Goal: Information Seeking & Learning: Find contact information

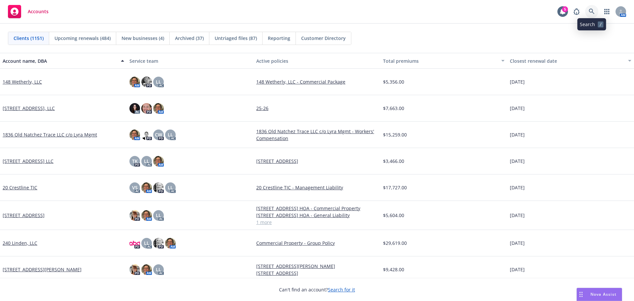
click at [588, 10] on link at bounding box center [591, 11] width 13 height 13
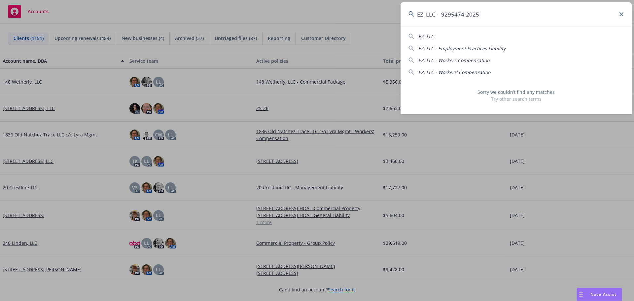
drag, startPoint x: 438, startPoint y: 12, endPoint x: 529, endPoint y: 11, distance: 91.8
click at [528, 10] on input "EZ, LLC - 9295474-2025" at bounding box center [515, 14] width 231 height 24
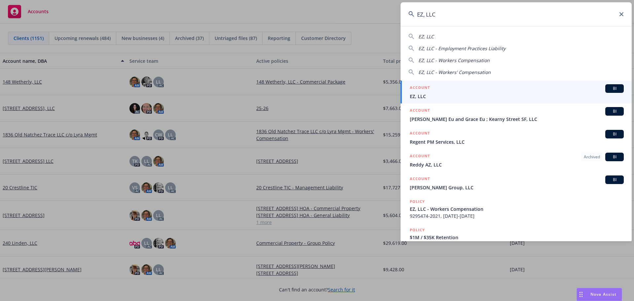
type input "EZ, LLC"
click at [424, 92] on div "ACCOUNT BI" at bounding box center [517, 88] width 214 height 9
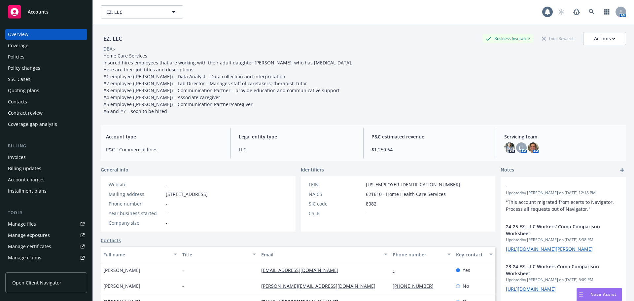
click at [19, 100] on div "Contacts" at bounding box center [17, 101] width 19 height 11
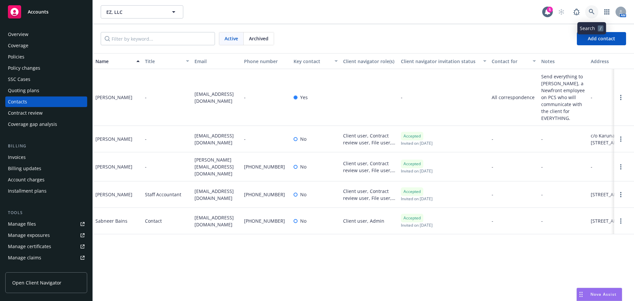
click at [591, 13] on icon at bounding box center [592, 12] width 6 height 6
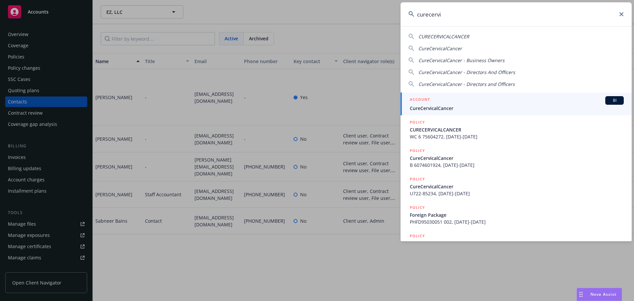
type input "curecervi"
click at [448, 107] on span "CureCervicalCancer" at bounding box center [517, 108] width 214 height 7
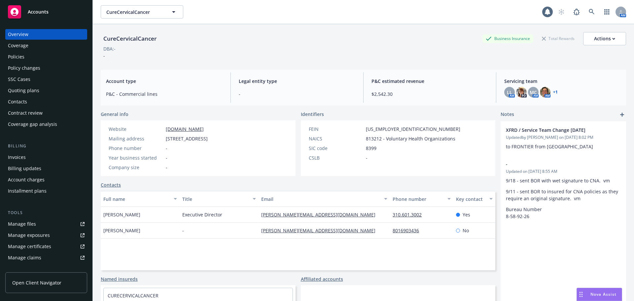
click at [29, 54] on div "Policies" at bounding box center [46, 56] width 77 height 11
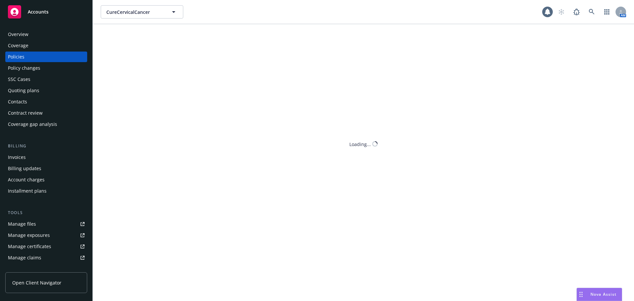
click at [29, 55] on div "Policies" at bounding box center [46, 56] width 77 height 11
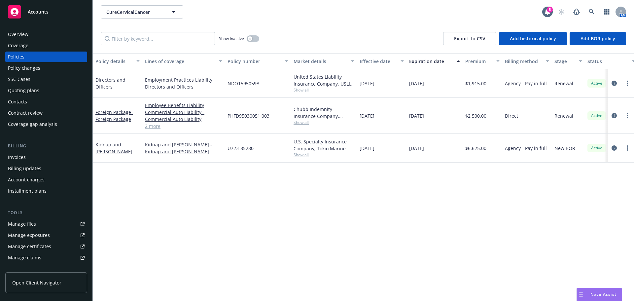
drag, startPoint x: 246, startPoint y: 148, endPoint x: 148, endPoint y: 128, distance: 99.9
click at [148, 128] on link "2 more" at bounding box center [183, 125] width 77 height 7
click at [588, 11] on link at bounding box center [591, 11] width 13 height 13
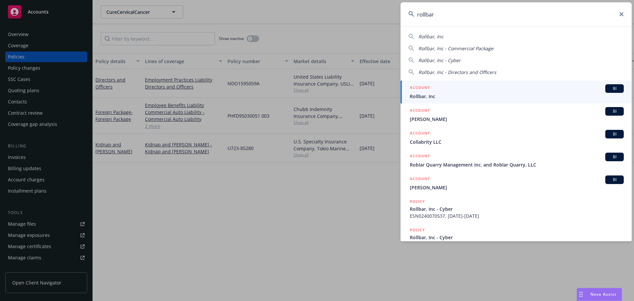
type input "rollbar"
click at [446, 90] on div "ACCOUNT BI" at bounding box center [517, 88] width 214 height 9
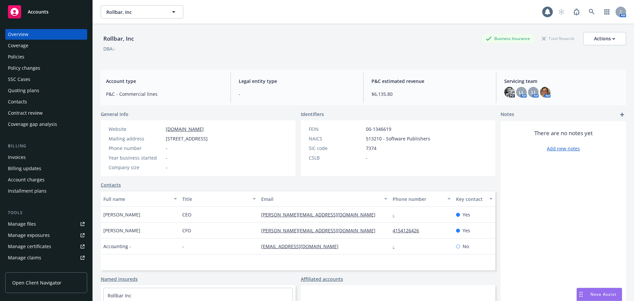
click at [27, 101] on div "Contacts" at bounding box center [46, 101] width 77 height 11
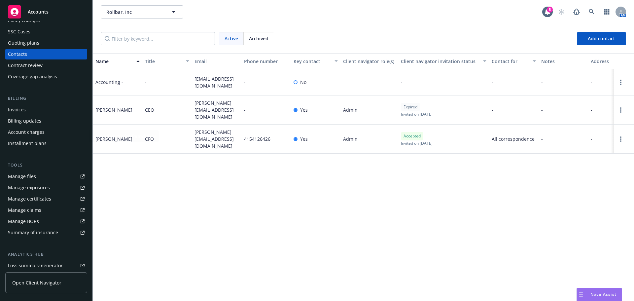
scroll to position [99, 0]
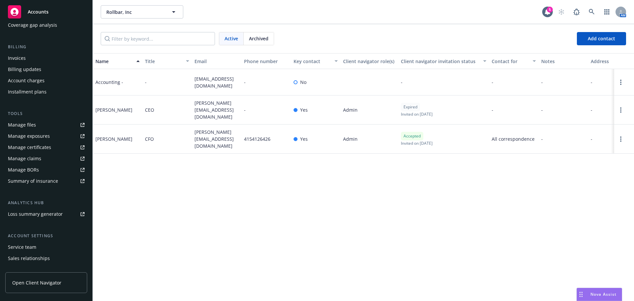
click at [30, 252] on div "Service team" at bounding box center [22, 247] width 28 height 11
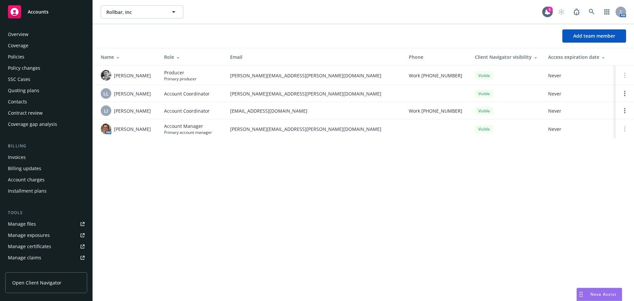
click at [24, 106] on div "Contacts" at bounding box center [17, 101] width 19 height 11
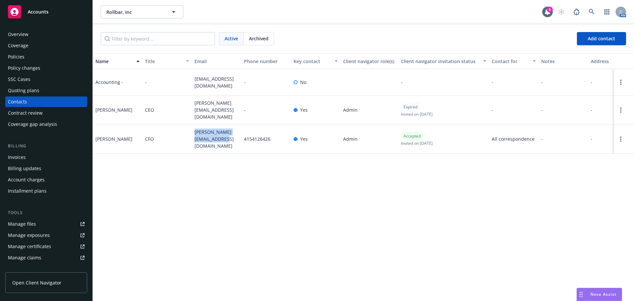
drag, startPoint x: 184, startPoint y: 133, endPoint x: 232, endPoint y: 151, distance: 51.7
click at [232, 151] on div "Name Title Email Phone number Key contact Client navigator role(s) Client navig…" at bounding box center [363, 177] width 541 height 248
copy div "zach.koekemoer@rollbar.com"
click at [42, 54] on div "Policies" at bounding box center [46, 56] width 77 height 11
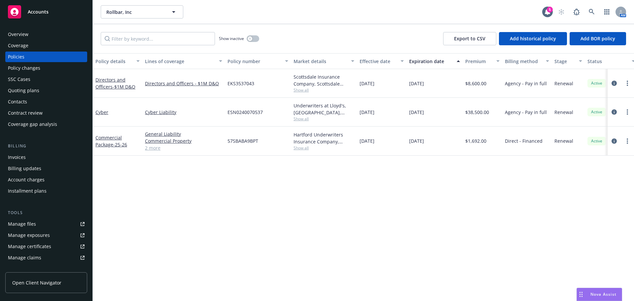
click at [11, 37] on div "Overview" at bounding box center [18, 34] width 20 height 11
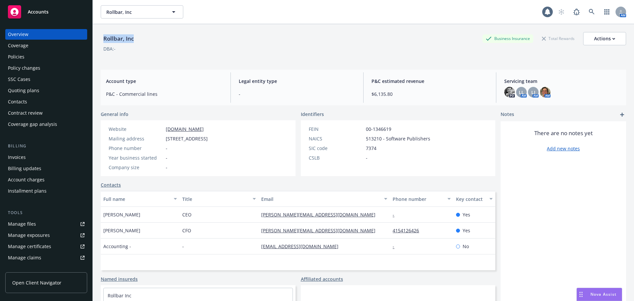
drag, startPoint x: 100, startPoint y: 39, endPoint x: 53, endPoint y: 66, distance: 53.8
click at [152, 39] on div "Rollbar, Inc Business Insurance Total Rewards Actions DBA: - Account type P&C -…" at bounding box center [363, 174] width 541 height 301
copy div "Rollbar, Inc"
click at [30, 59] on div "Policies" at bounding box center [46, 56] width 77 height 11
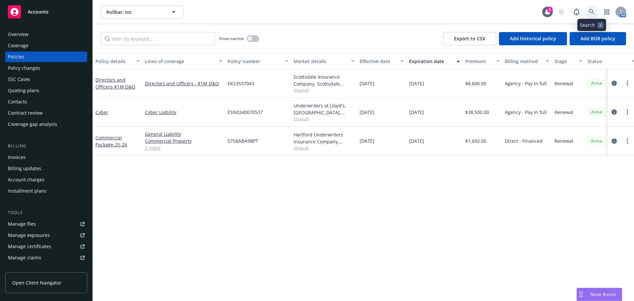
click at [591, 15] on link at bounding box center [591, 11] width 13 height 13
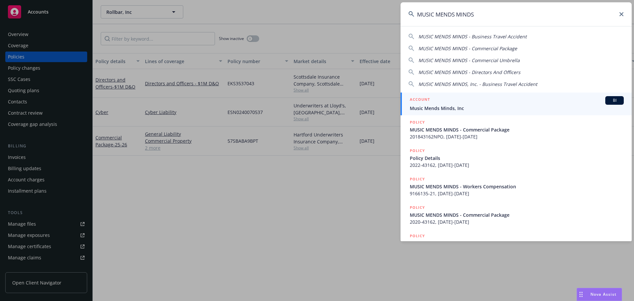
type input "MUSIC MENDS MINDS"
click at [433, 103] on div "ACCOUNT BI" at bounding box center [517, 100] width 214 height 9
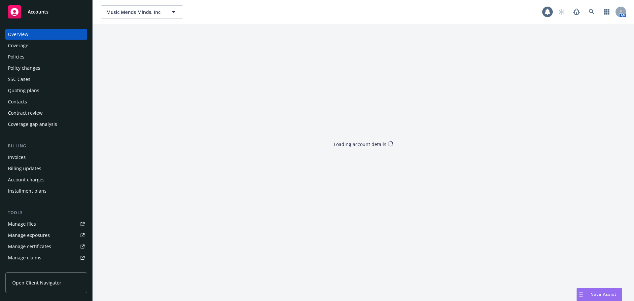
click at [33, 52] on div "Policies" at bounding box center [46, 56] width 77 height 11
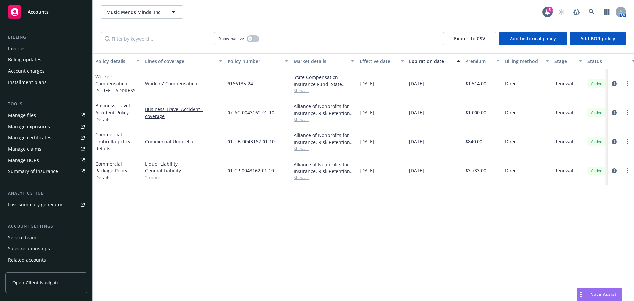
scroll to position [129, 0]
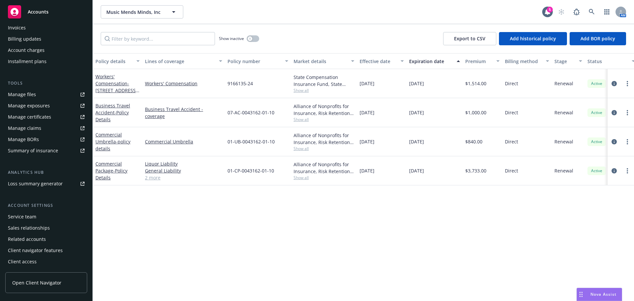
click at [33, 217] on div "Service team" at bounding box center [22, 216] width 28 height 11
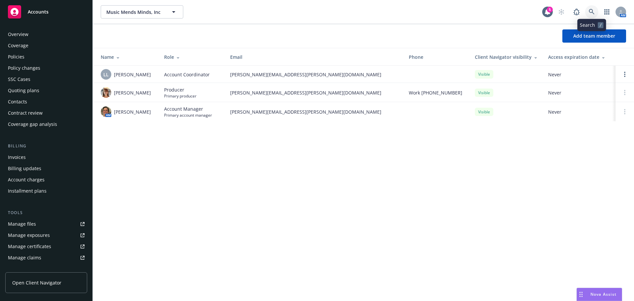
click at [589, 13] on icon at bounding box center [592, 12] width 6 height 6
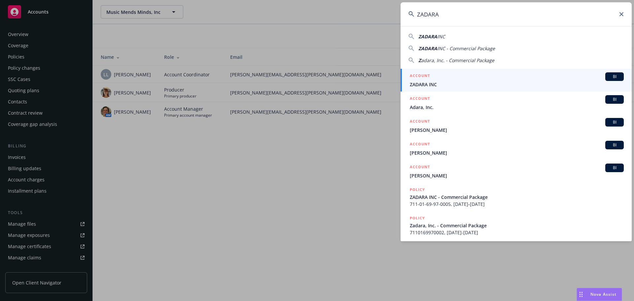
type input "ZADARA"
click at [451, 77] on div "ACCOUNT BI" at bounding box center [517, 76] width 214 height 9
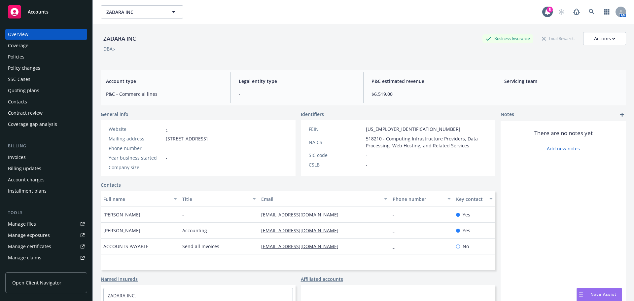
click at [37, 56] on div "Policies" at bounding box center [46, 56] width 77 height 11
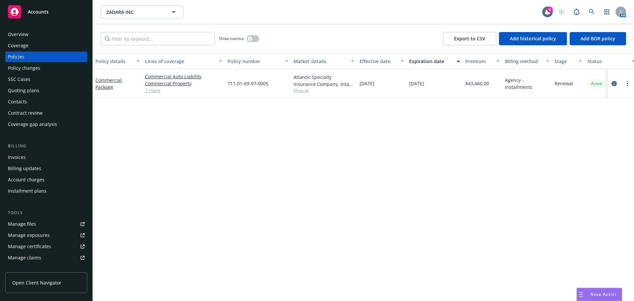
click at [26, 162] on div "Invoices" at bounding box center [46, 157] width 77 height 11
click at [25, 161] on div "Invoices" at bounding box center [17, 157] width 18 height 11
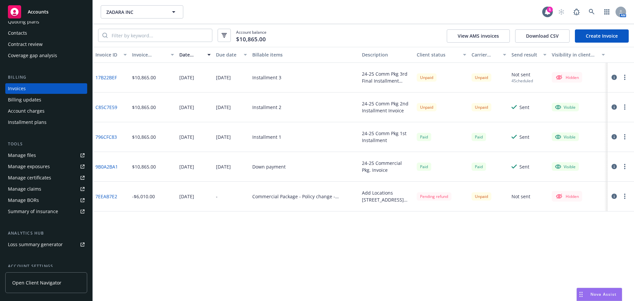
scroll to position [129, 0]
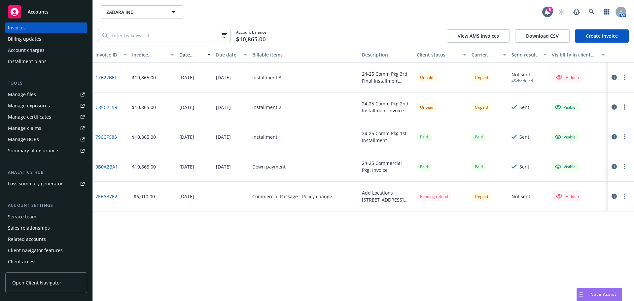
click at [23, 205] on div "Account settings" at bounding box center [46, 205] width 82 height 7
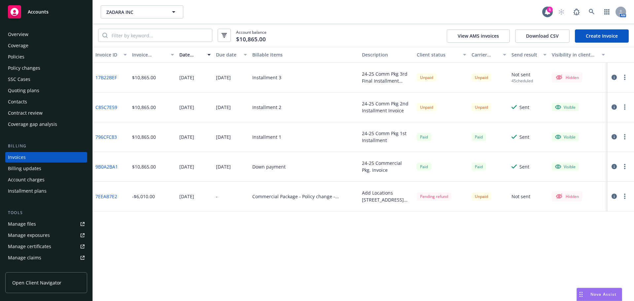
click at [27, 96] on div "Overview Coverage Policies Policy changes SSC Cases Quoting plans Contacts Cont…" at bounding box center [46, 79] width 82 height 100
click at [25, 100] on div "Contacts" at bounding box center [17, 101] width 19 height 11
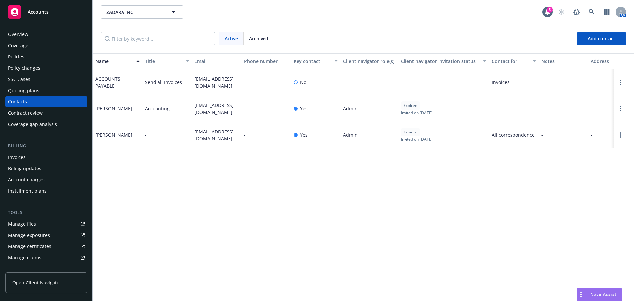
drag, startPoint x: 191, startPoint y: 78, endPoint x: 233, endPoint y: 70, distance: 42.0
click at [229, 90] on div "ACCOUNTS PAYABLE Send all Invoices accountspay@zadarastorage.com - No - Invoice…" at bounding box center [363, 82] width 541 height 26
copy div "accountspay@zadarastorage.com"
click at [32, 33] on div "Overview" at bounding box center [46, 34] width 77 height 11
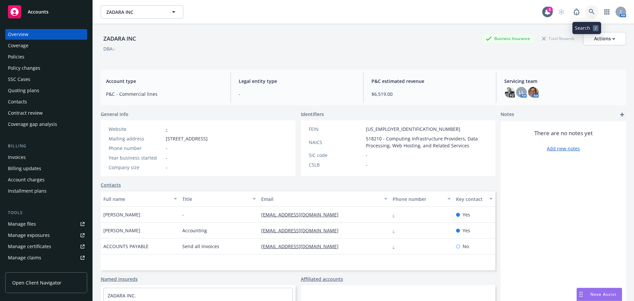
click at [589, 9] on icon at bounding box center [592, 12] width 6 height 6
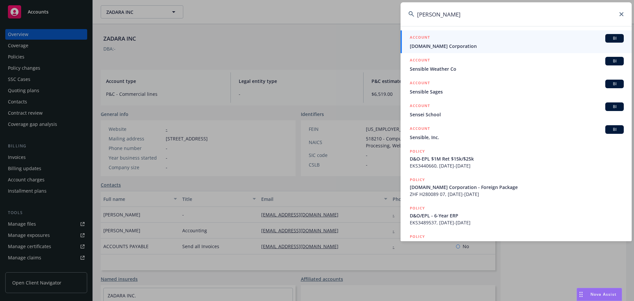
type input "sensel"
click at [458, 46] on span "Sense.ly Corporation" at bounding box center [517, 46] width 214 height 7
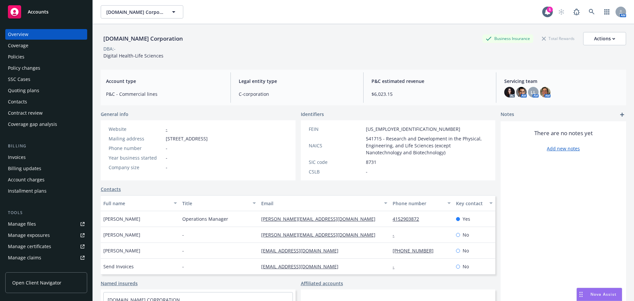
click at [10, 58] on div "Policies" at bounding box center [16, 56] width 17 height 11
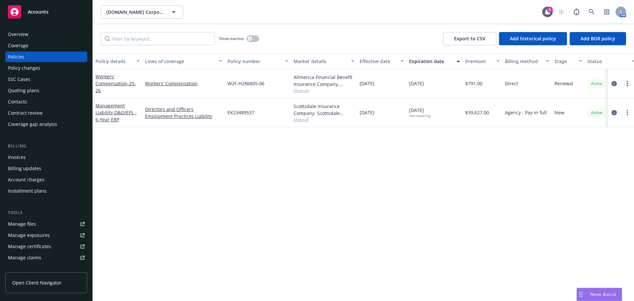
click at [627, 81] on circle "more" at bounding box center [626, 81] width 1 height 1
click at [595, 125] on link "End policy" at bounding box center [592, 123] width 78 height 13
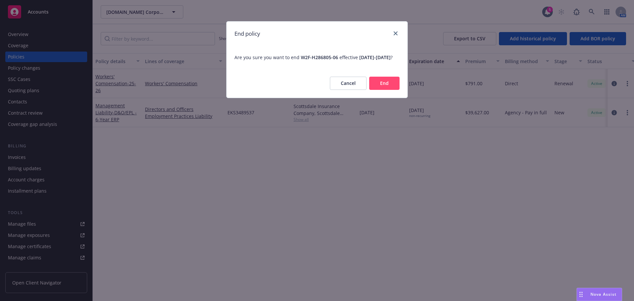
click at [394, 90] on button "End" at bounding box center [384, 83] width 30 height 13
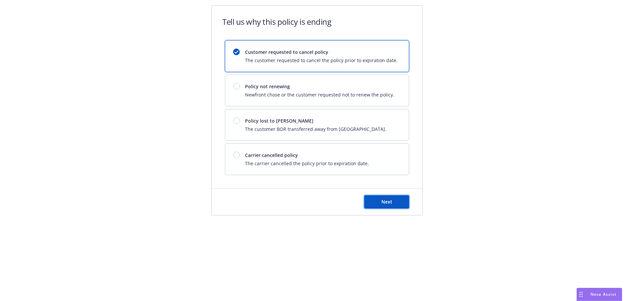
click at [390, 198] on span "Next" at bounding box center [386, 201] width 11 height 6
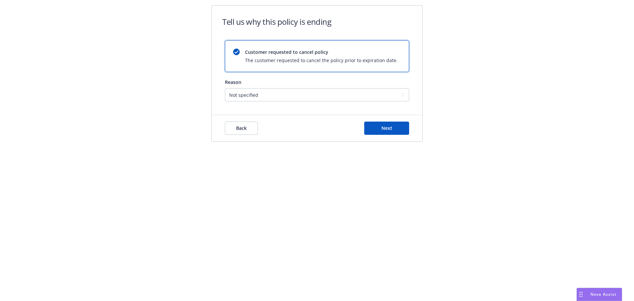
click at [291, 79] on div "Reason" at bounding box center [317, 82] width 184 height 7
click at [295, 94] on select "Not specified Service Pricing Buyer change M&A, Bankruptcy, or Out of business …" at bounding box center [317, 94] width 184 height 13
select select "M&A, Bankruptcy, or Out of business"
click at [225, 88] on select "Not specified Service Pricing Buyer change M&A, Bankruptcy, or Out of business …" at bounding box center [317, 94] width 184 height 13
click at [393, 130] on button "Next" at bounding box center [386, 127] width 45 height 13
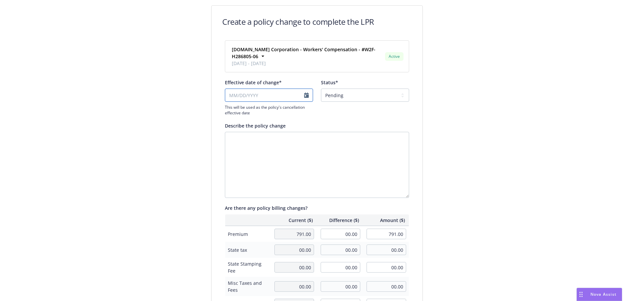
click at [261, 89] on input "Effective date of change*" at bounding box center [269, 94] width 88 height 13
select select "August"
select select "2025"
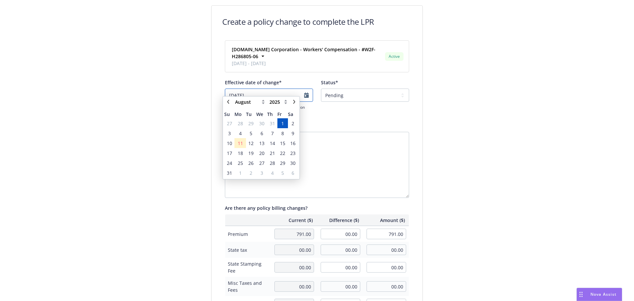
type input "08/01/2025"
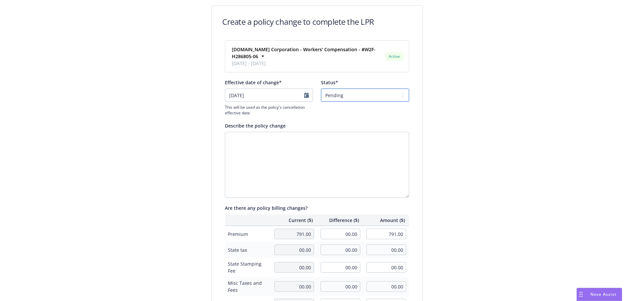
click at [340, 88] on select "Pending Confirmed" at bounding box center [365, 94] width 88 height 13
select select "Confirmed"
click at [321, 88] on select "Pending Confirmed" at bounding box center [365, 94] width 88 height 13
drag, startPoint x: 335, startPoint y: 220, endPoint x: 378, endPoint y: 232, distance: 44.6
click at [375, 237] on tbody "Premium 791.00 00.00 791.00 State tax 00.00 00.00 00.00 State Stamping Fee 00.0…" at bounding box center [317, 293] width 184 height 134
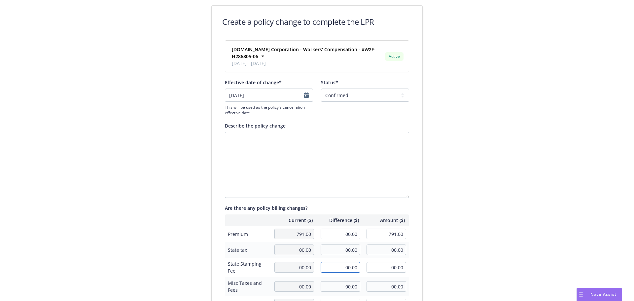
click at [344, 262] on input "00.00" at bounding box center [341, 267] width 40 height 11
drag, startPoint x: 340, startPoint y: 230, endPoint x: 390, endPoint y: 221, distance: 50.9
click at [382, 226] on tr "Premium 791.00 00.00 791.00" at bounding box center [317, 234] width 184 height 16
type input "-791.00"
type input "00.00"
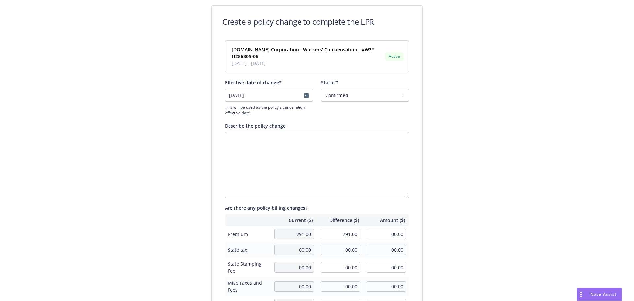
click at [494, 214] on div "Create a policy change to complete the LPR Sense.ly Corporation - Workers' Comp…" at bounding box center [317, 230] width 634 height 460
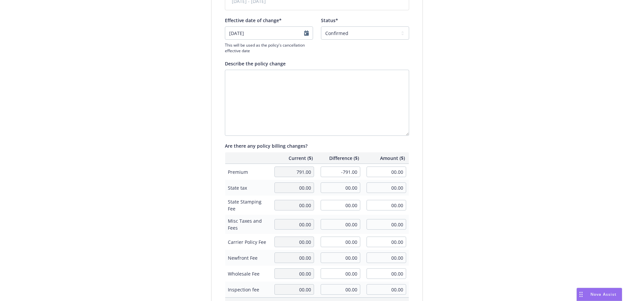
scroll to position [152, 0]
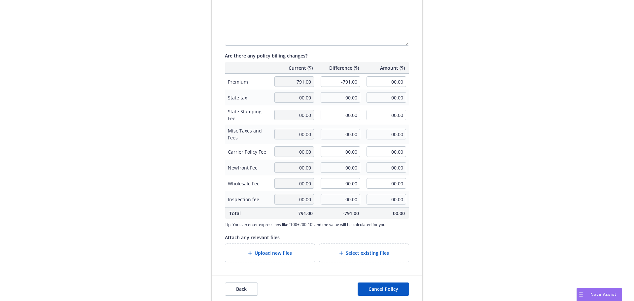
click at [276, 249] on div "Upload new files" at bounding box center [269, 253] width 79 height 8
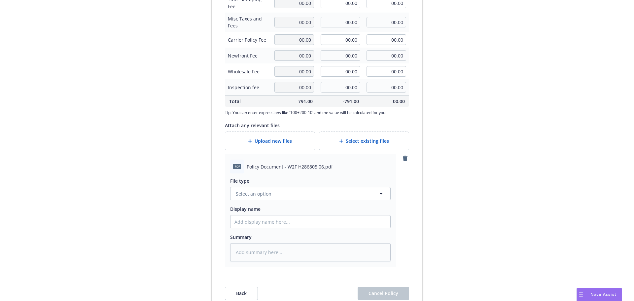
scroll to position [268, 0]
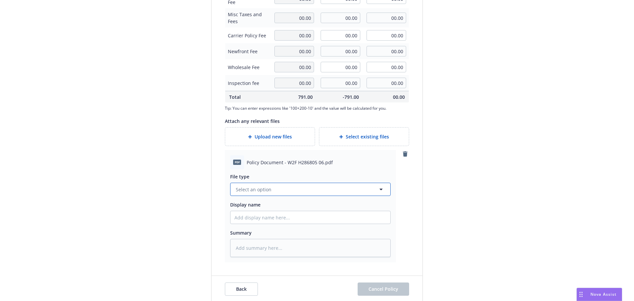
click at [286, 183] on button "Select an option" at bounding box center [310, 189] width 160 height 13
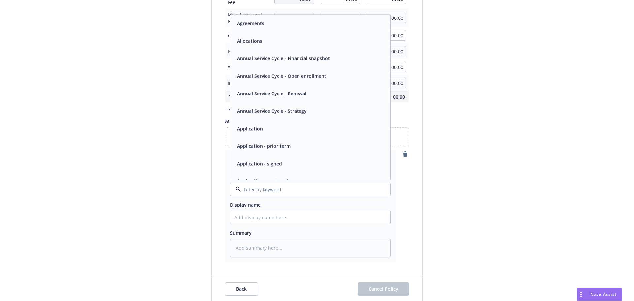
type input "v"
type input "can"
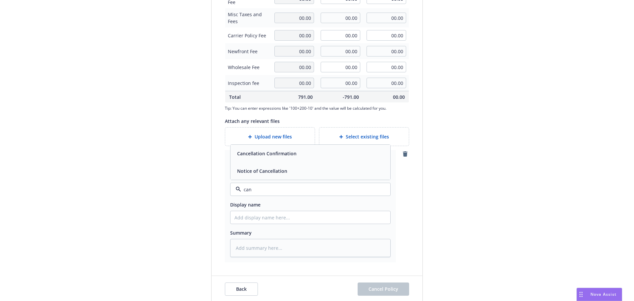
click at [289, 149] on div "Cancellation Confirmation" at bounding box center [265, 154] width 63 height 10
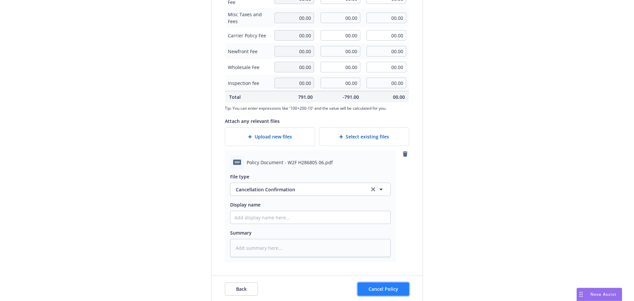
click at [380, 286] on span "Cancel Policy" at bounding box center [383, 289] width 30 height 6
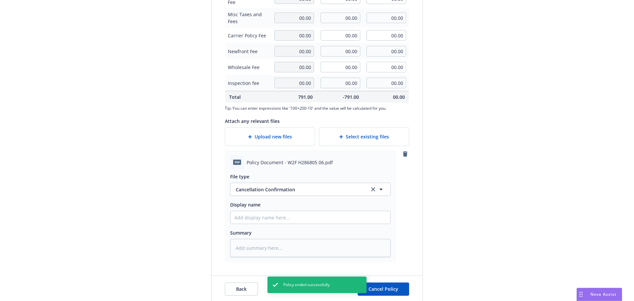
type textarea "x"
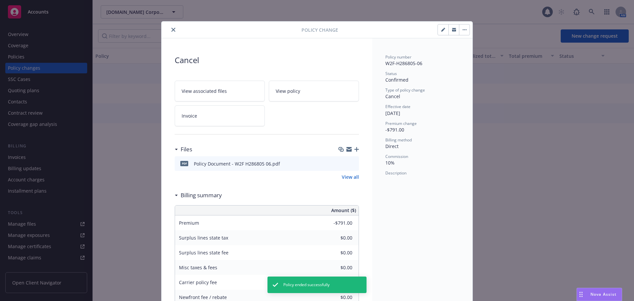
scroll to position [17, 0]
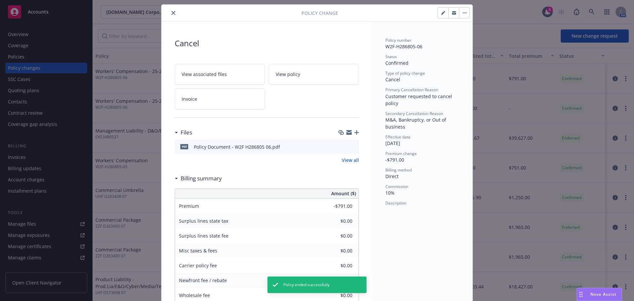
drag, startPoint x: 173, startPoint y: 11, endPoint x: 154, endPoint y: 16, distance: 18.8
click at [171, 11] on icon "close" at bounding box center [173, 13] width 4 height 4
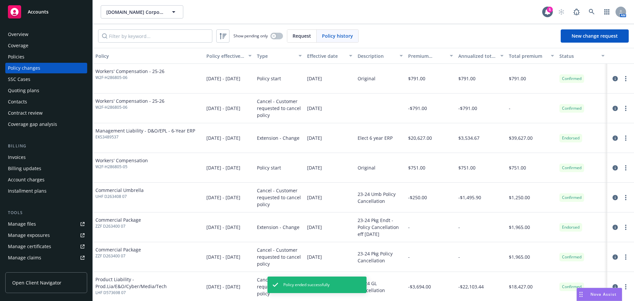
click at [21, 55] on div "Policies" at bounding box center [16, 56] width 17 height 11
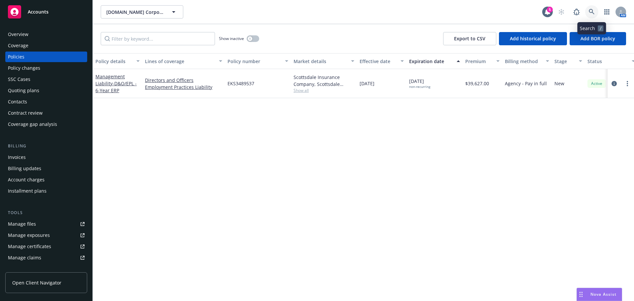
click at [596, 8] on link at bounding box center [591, 11] width 13 height 13
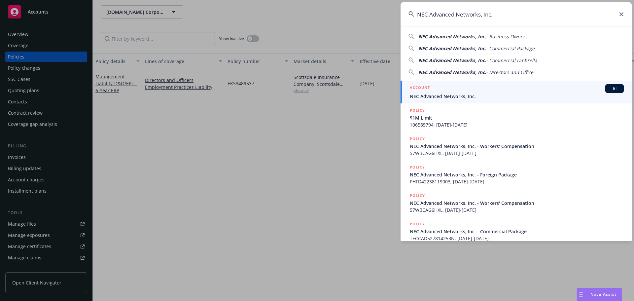
type input "NEC Advanced Networks, Inc."
click at [461, 96] on span "NEC Advanced Networks, Inc." at bounding box center [517, 96] width 214 height 7
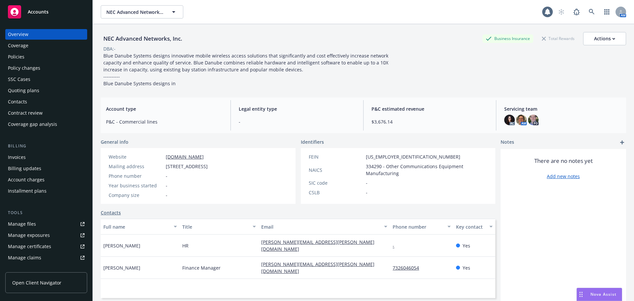
click at [27, 51] on div "Overview Coverage Policies Policy changes SSC Cases Quoting plans Contacts Cont…" at bounding box center [46, 79] width 82 height 100
click at [26, 55] on div "Policies" at bounding box center [46, 56] width 77 height 11
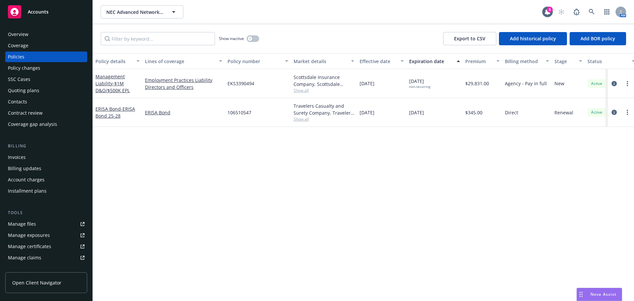
drag, startPoint x: 246, startPoint y: 93, endPoint x: 360, endPoint y: 145, distance: 125.9
click at [410, 180] on div "Policy details Lines of coverage Policy number Market details Effective date Ex…" at bounding box center [363, 177] width 541 height 248
click at [301, 90] on span "Show all" at bounding box center [323, 90] width 61 height 6
click at [428, 148] on div "Policy details Lines of coverage Policy number Market details Effective date Ex…" at bounding box center [363, 177] width 541 height 248
click at [610, 83] on div at bounding box center [620, 83] width 26 height 29
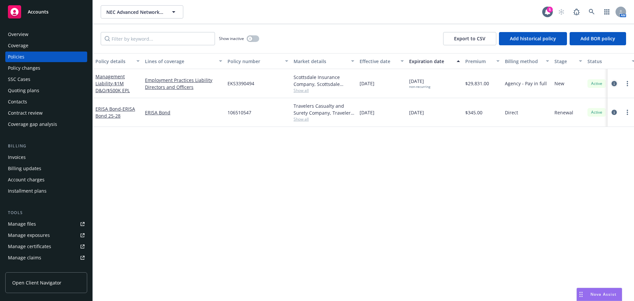
click at [612, 83] on icon "circleInformation" at bounding box center [613, 83] width 5 height 5
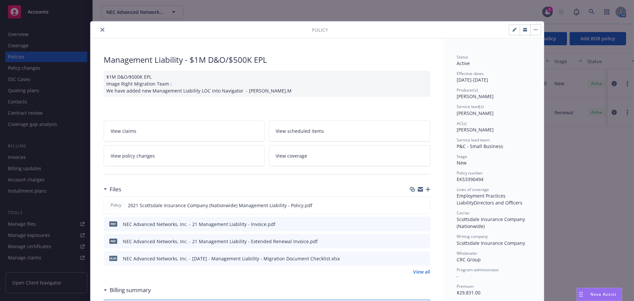
click at [174, 157] on link "View policy changes" at bounding box center [184, 155] width 161 height 21
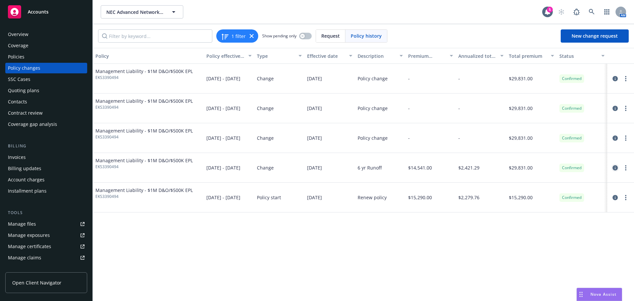
click at [616, 166] on icon "circleInformation" at bounding box center [614, 167] width 5 height 5
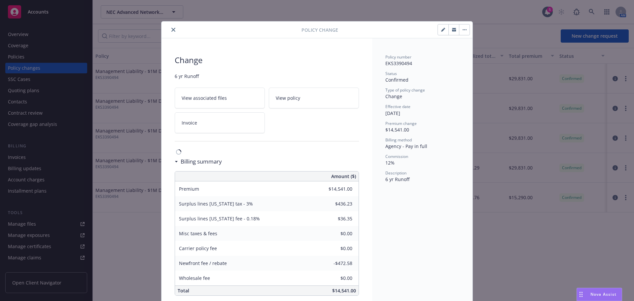
scroll to position [9, 0]
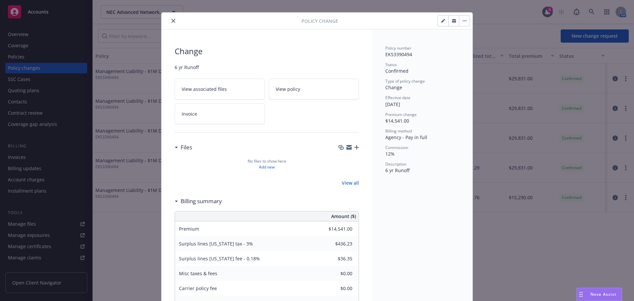
click at [171, 18] on button "close" at bounding box center [173, 21] width 8 height 8
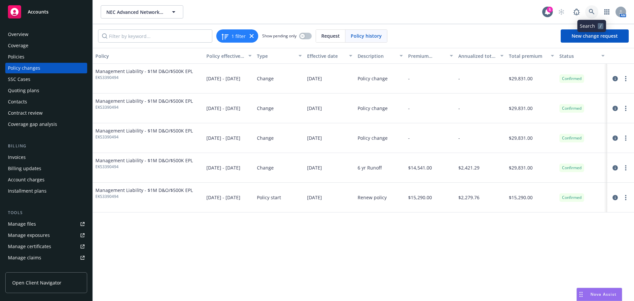
click at [591, 11] on icon at bounding box center [592, 12] width 6 height 6
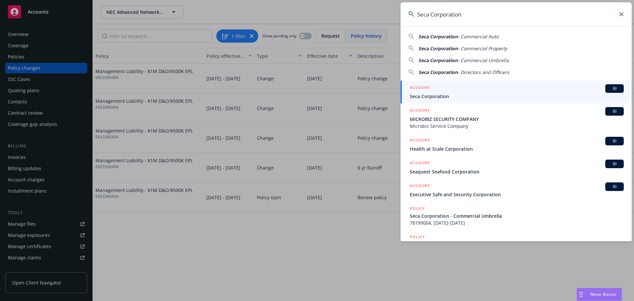
type input "Seca Corporation"
click at [425, 94] on span "Seca Corporation" at bounding box center [517, 96] width 214 height 7
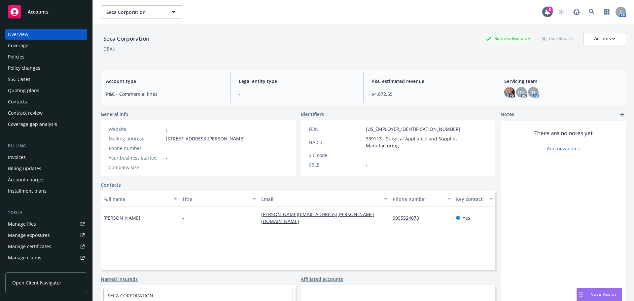
click at [56, 56] on div "Policies" at bounding box center [46, 56] width 77 height 11
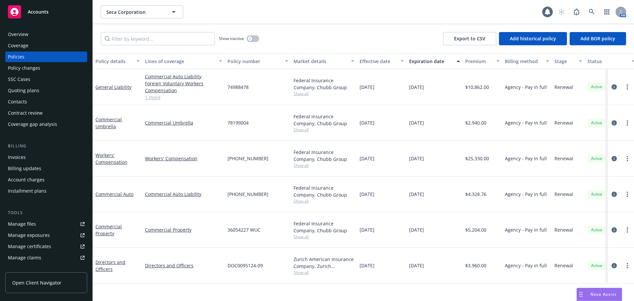
click at [22, 144] on div "Billing" at bounding box center [46, 146] width 82 height 7
click at [22, 155] on div "Invoices" at bounding box center [17, 157] width 18 height 11
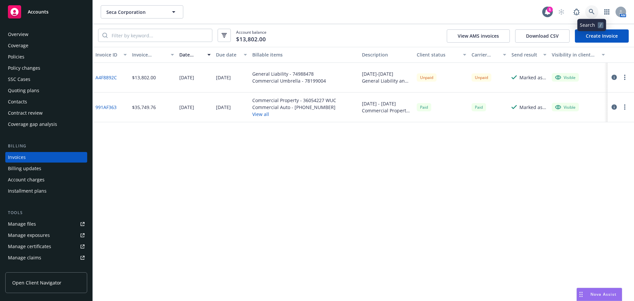
click at [589, 12] on icon at bounding box center [592, 12] width 6 height 6
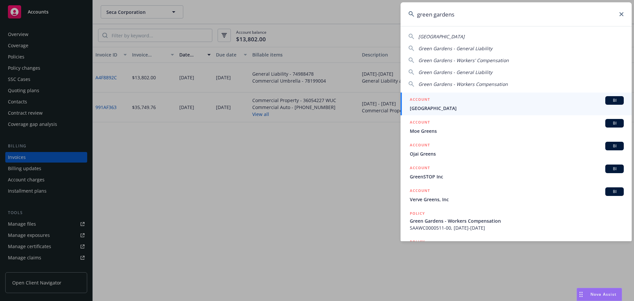
type input "green gardens"
click at [438, 110] on span "Green Gardens" at bounding box center [517, 108] width 214 height 7
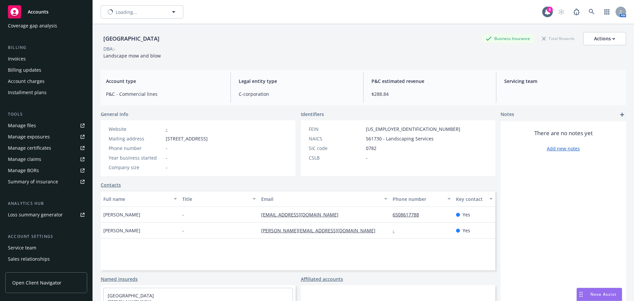
scroll to position [99, 0]
click at [20, 244] on div "Service team" at bounding box center [22, 247] width 28 height 11
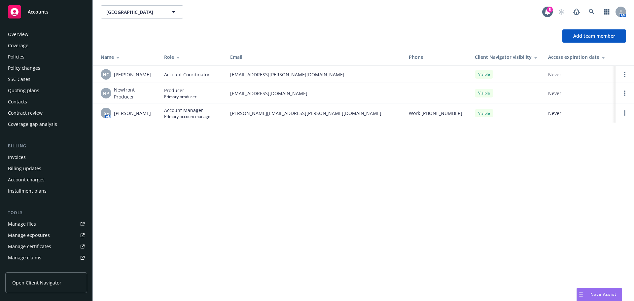
click at [20, 56] on div "Policies" at bounding box center [16, 56] width 17 height 11
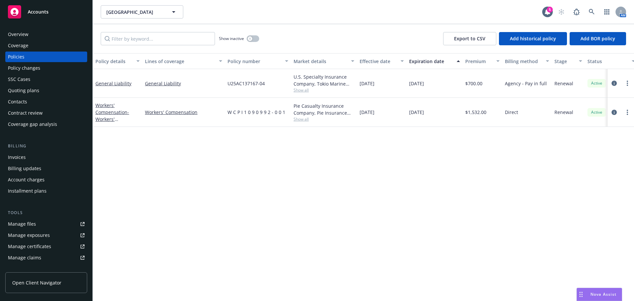
drag, startPoint x: 171, startPoint y: 190, endPoint x: 169, endPoint y: 187, distance: 3.8
click at [172, 188] on div "Policy details Lines of coverage Policy number Market details Effective date Ex…" at bounding box center [363, 177] width 541 height 248
click at [31, 99] on div "Contacts" at bounding box center [46, 101] width 77 height 11
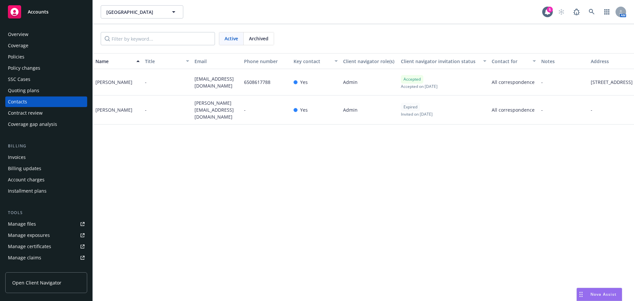
drag, startPoint x: 196, startPoint y: 176, endPoint x: 178, endPoint y: 145, distance: 35.5
click at [196, 174] on div "Name Title Email Phone number Key contact Client navigator role(s) Client navig…" at bounding box center [363, 177] width 541 height 248
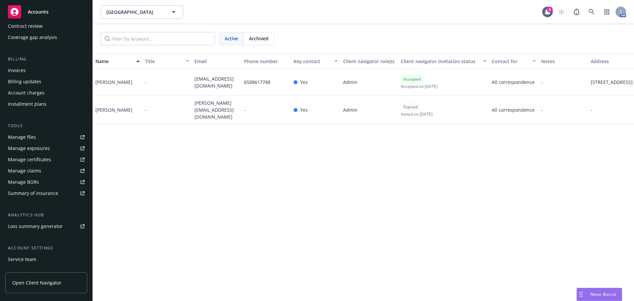
scroll to position [99, 0]
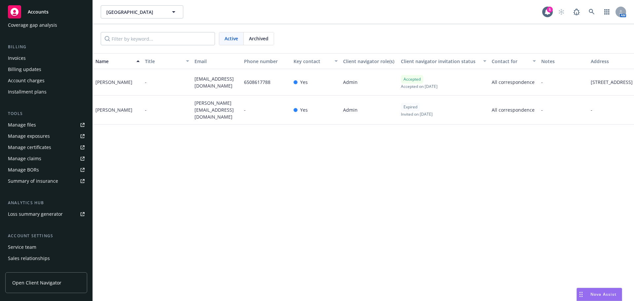
click at [24, 249] on div "Service team" at bounding box center [22, 247] width 28 height 11
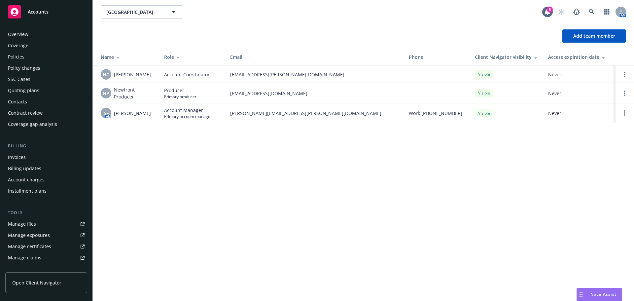
click at [41, 57] on div "Policies" at bounding box center [46, 56] width 77 height 11
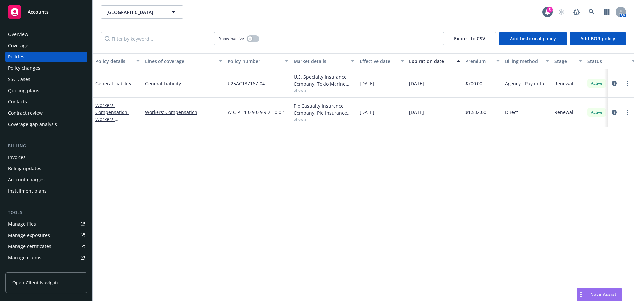
click at [304, 88] on span "Show all" at bounding box center [323, 90] width 61 height 6
click at [244, 187] on div "Policy details Lines of coverage Policy number Market details Effective date Ex…" at bounding box center [363, 177] width 541 height 248
click at [300, 118] on span "Show all" at bounding box center [323, 119] width 61 height 6
click at [420, 152] on div "Policy details Lines of coverage Policy number Market details Effective date Ex…" at bounding box center [363, 177] width 541 height 248
drag, startPoint x: 238, startPoint y: 181, endPoint x: 260, endPoint y: 109, distance: 75.6
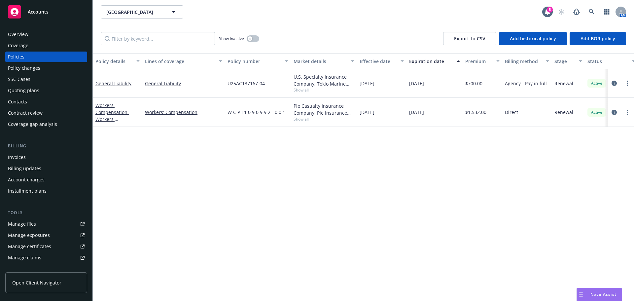
click at [238, 180] on div "Policy details Lines of coverage Policy number Market details Effective date Ex…" at bounding box center [363, 177] width 541 height 248
click at [21, 104] on div "Contacts" at bounding box center [17, 101] width 19 height 11
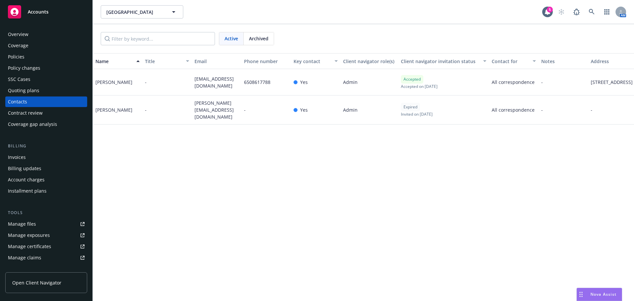
scroll to position [129, 0]
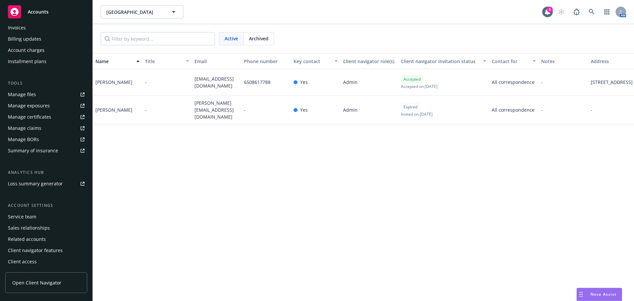
click at [28, 215] on div "Service team" at bounding box center [22, 216] width 28 height 11
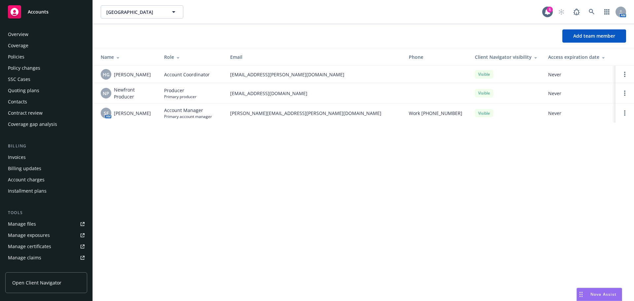
click at [46, 36] on div "Overview" at bounding box center [46, 34] width 77 height 11
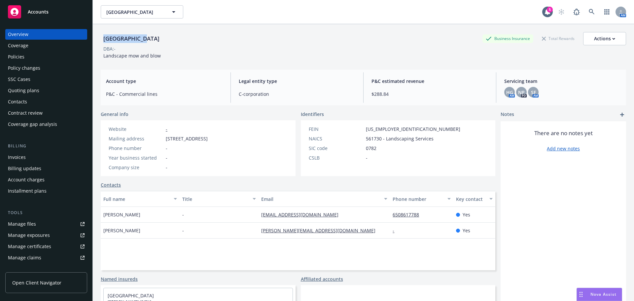
drag, startPoint x: 95, startPoint y: 36, endPoint x: 405, endPoint y: 42, distance: 309.3
click at [145, 39] on div "Green Gardens Business Insurance Total Rewards Actions DBA: - Landscape mow and…" at bounding box center [363, 174] width 541 height 301
copy div "Green Gardens"
click at [25, 54] on div "Policies" at bounding box center [46, 56] width 77 height 11
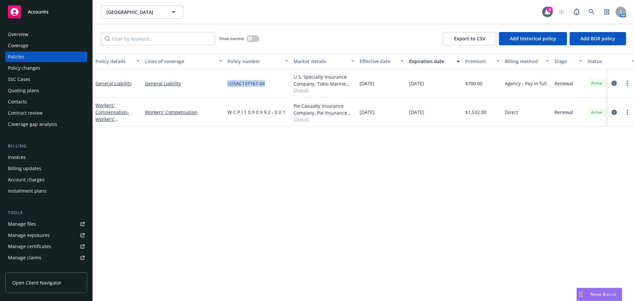
drag, startPoint x: 217, startPoint y: 85, endPoint x: 288, endPoint y: 84, distance: 71.0
click at [288, 84] on div "General Liability General Liability U25AC137167-04 U.S. Specialty Insurance Com…" at bounding box center [411, 83] width 637 height 29
copy div "U25AC137167-04"
click at [34, 97] on div "Contacts" at bounding box center [46, 101] width 77 height 11
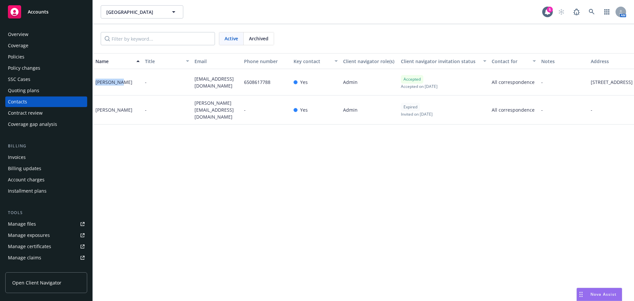
drag, startPoint x: 123, startPoint y: 80, endPoint x: 131, endPoint y: 81, distance: 7.7
click at [131, 81] on div "Cindy Wong" at bounding box center [118, 82] width 50 height 26
drag, startPoint x: 246, startPoint y: 83, endPoint x: 299, endPoint y: 82, distance: 53.1
click at [277, 83] on div "6508617788" at bounding box center [266, 82] width 50 height 26
click at [195, 82] on span "cu88wong@yahoo.com" at bounding box center [216, 82] width 44 height 14
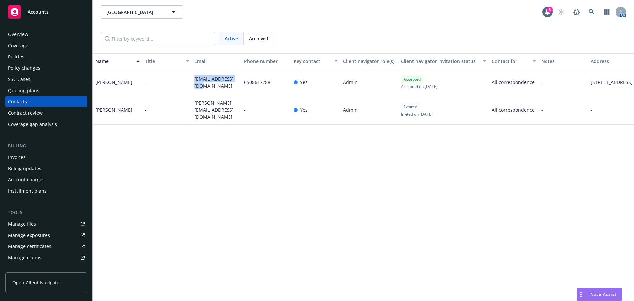
drag, startPoint x: 194, startPoint y: 79, endPoint x: 223, endPoint y: 93, distance: 32.5
click at [223, 93] on div "cu88wong@yahoo.com" at bounding box center [217, 82] width 50 height 26
copy span "cu88wong@yahoo.com"
drag, startPoint x: 190, startPoint y: 111, endPoint x: 234, endPoint y: 110, distance: 44.2
click at [234, 110] on div "Cindy Wong - cindy@lsvp.com - Yes Admin Expired Invited on March 19, 2025 All c…" at bounding box center [390, 109] width 594 height 29
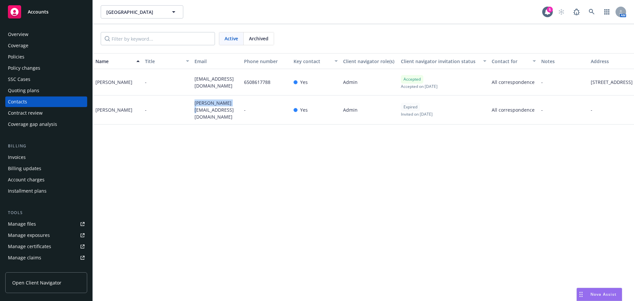
copy div "cindy@lsvp.com"
click at [36, 54] on div "Policies" at bounding box center [46, 56] width 77 height 11
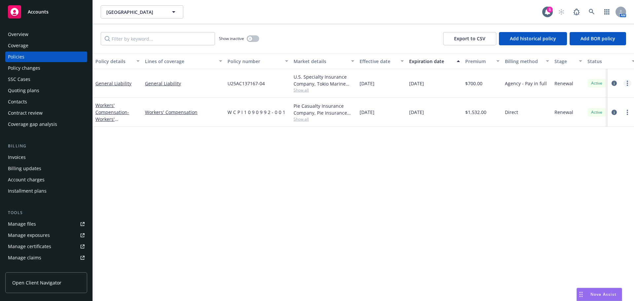
click at [624, 85] on link "more" at bounding box center [627, 83] width 8 height 8
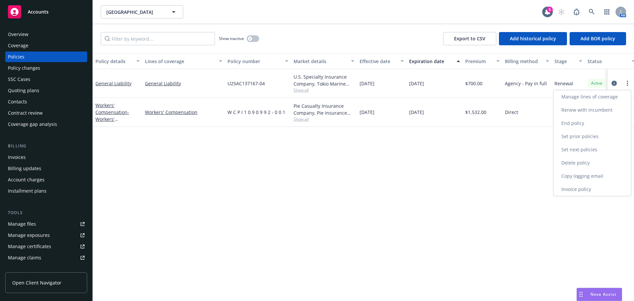
click at [587, 172] on link "Copy logging email" at bounding box center [592, 175] width 78 height 13
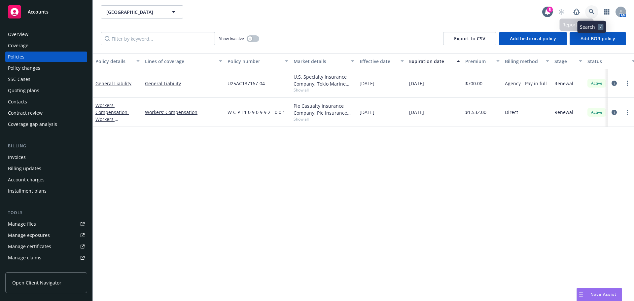
click at [592, 10] on icon at bounding box center [592, 12] width 6 height 6
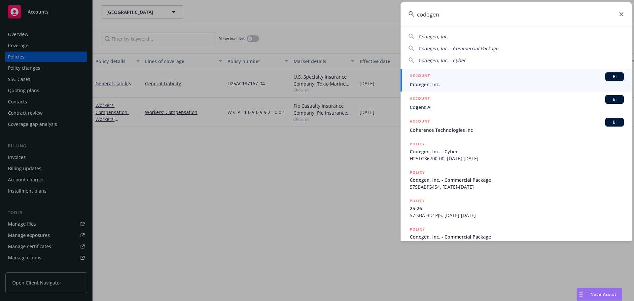
type input "codegen"
click at [439, 84] on span "Codegen, Inc." at bounding box center [517, 84] width 214 height 7
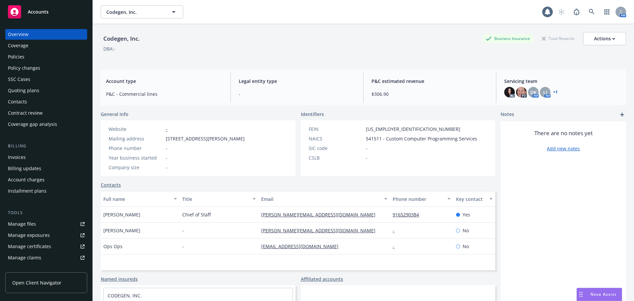
click at [28, 57] on div "Policies" at bounding box center [46, 56] width 77 height 11
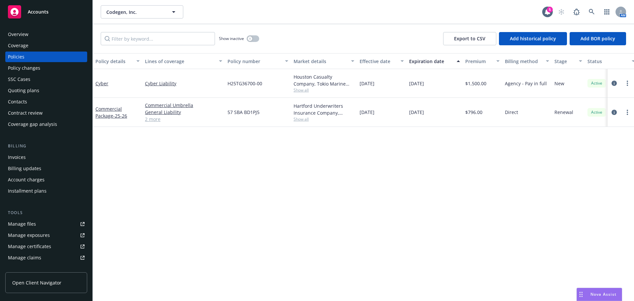
click at [31, 163] on div "Invoices Billing updates Account charges Installment plans" at bounding box center [46, 174] width 82 height 44
click at [31, 156] on div "Invoices" at bounding box center [46, 157] width 77 height 11
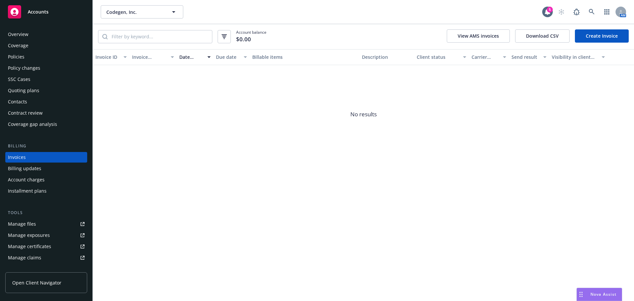
click at [15, 58] on div "Policies" at bounding box center [16, 56] width 17 height 11
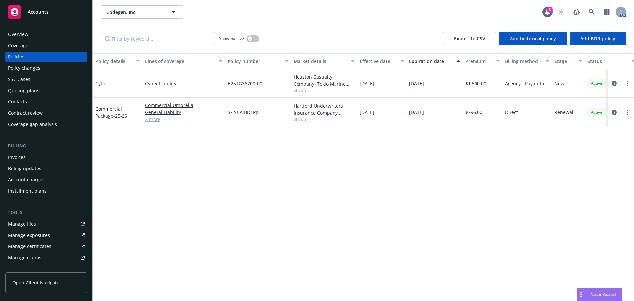
drag, startPoint x: 301, startPoint y: 93, endPoint x: 495, endPoint y: 203, distance: 222.6
click at [495, 203] on div "Policy details Lines of coverage Policy number Market details Effective date Ex…" at bounding box center [363, 177] width 541 height 248
click at [301, 91] on span "Show all" at bounding box center [323, 90] width 61 height 6
click at [443, 229] on div "Policy details Lines of coverage Policy number Market details Effective date Ex…" at bounding box center [363, 177] width 541 height 248
click at [36, 93] on div "Quoting plans" at bounding box center [23, 90] width 31 height 11
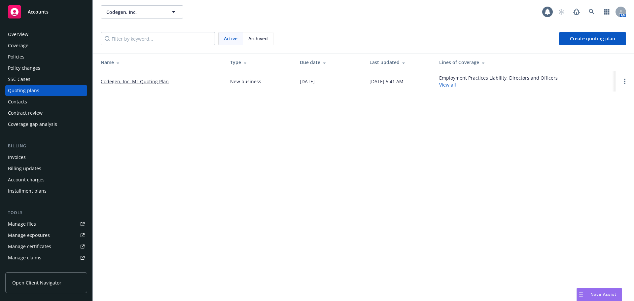
click at [120, 82] on link "Codegen, Inc. ML Quoting Plan" at bounding box center [135, 81] width 68 height 7
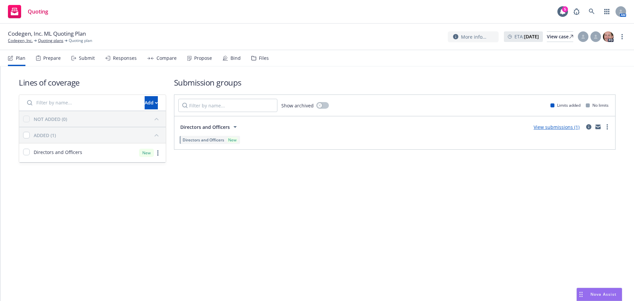
click at [197, 53] on div "Propose" at bounding box center [199, 58] width 25 height 16
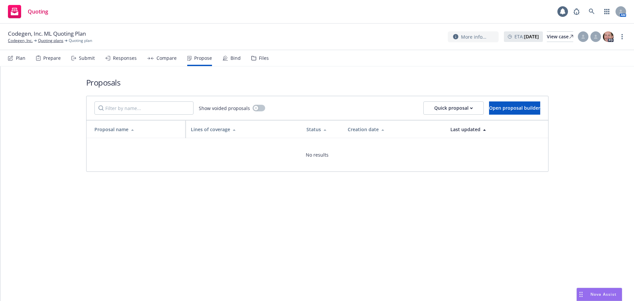
click at [158, 57] on div "Compare" at bounding box center [166, 57] width 20 height 5
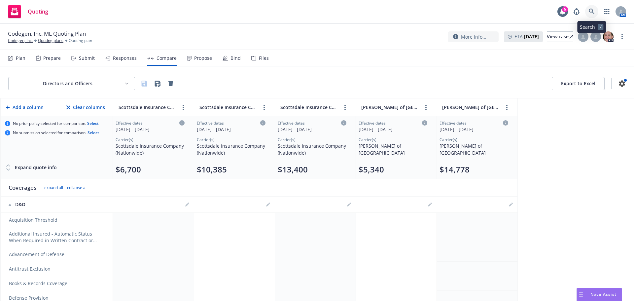
click at [592, 10] on icon at bounding box center [592, 12] width 6 height 6
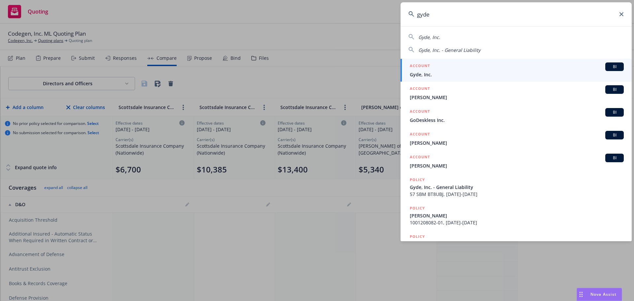
type input "gyde"
click at [441, 75] on span "Gyde, Inc." at bounding box center [517, 74] width 214 height 7
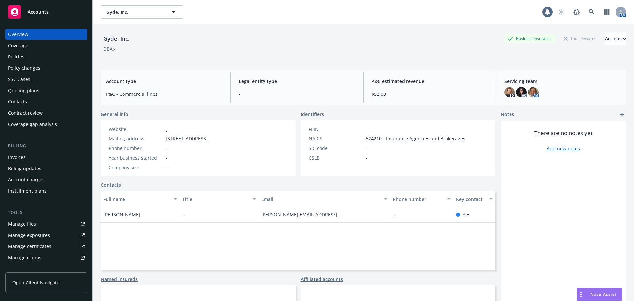
click at [40, 62] on div "Policies" at bounding box center [46, 56] width 77 height 11
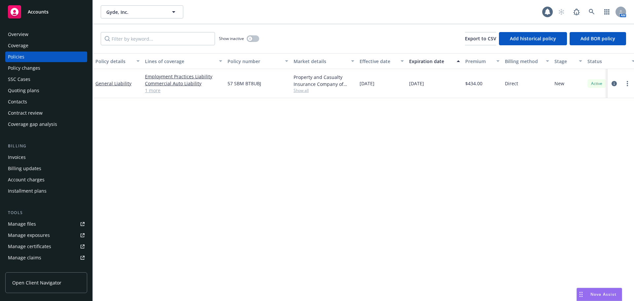
click at [18, 89] on div "Quoting plans" at bounding box center [23, 90] width 31 height 11
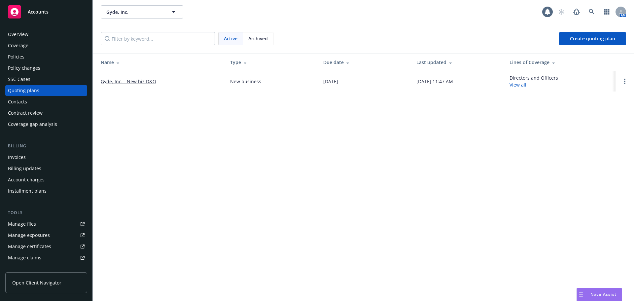
click at [135, 81] on link "Gyde, Inc. - New biz D&O" at bounding box center [128, 81] width 55 height 7
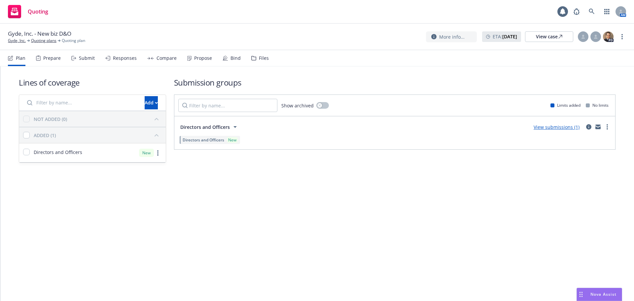
click at [194, 54] on div "Propose" at bounding box center [199, 58] width 25 height 16
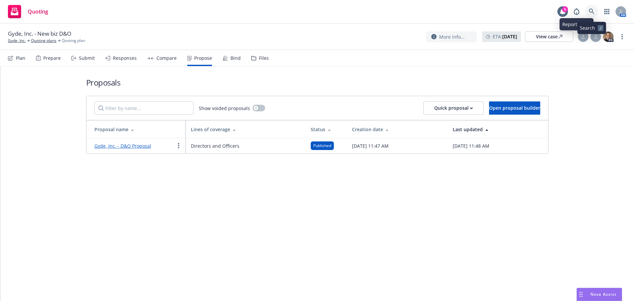
click at [595, 8] on link at bounding box center [591, 11] width 13 height 13
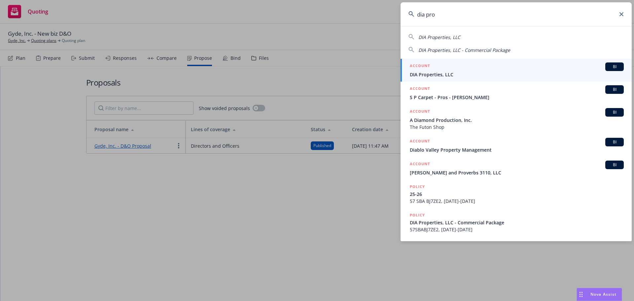
type input "dia pro"
click at [435, 71] on div "ACCOUNT BI" at bounding box center [517, 66] width 214 height 9
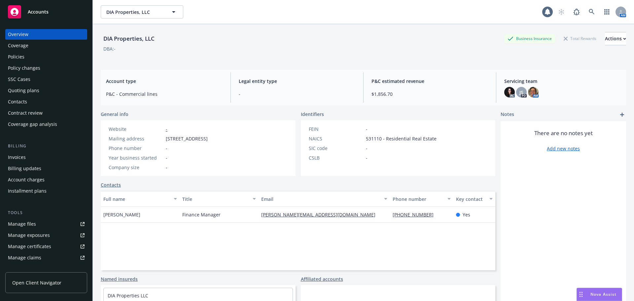
click at [35, 58] on div "Policies" at bounding box center [46, 56] width 77 height 11
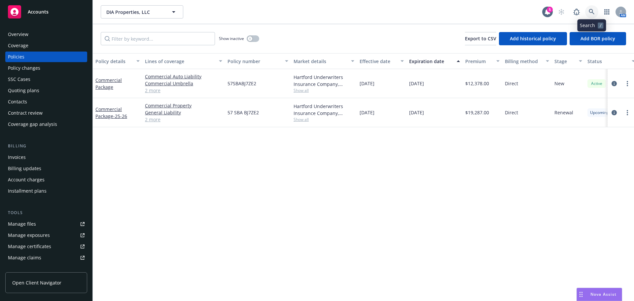
click at [593, 9] on icon at bounding box center [592, 12] width 6 height 6
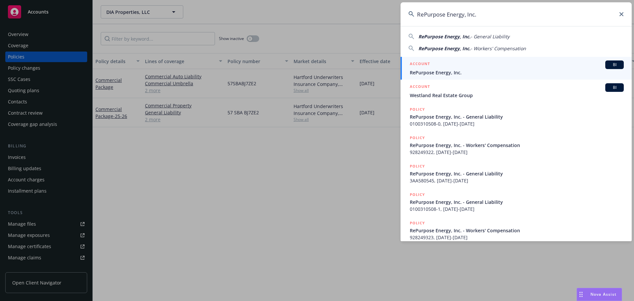
type input "RePurpose Energy, Inc."
click at [433, 69] on span "RePurpose Energy, Inc." at bounding box center [517, 72] width 214 height 7
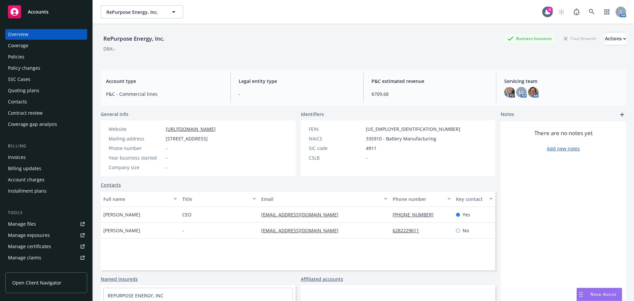
click at [22, 160] on div "Invoices" at bounding box center [17, 157] width 18 height 11
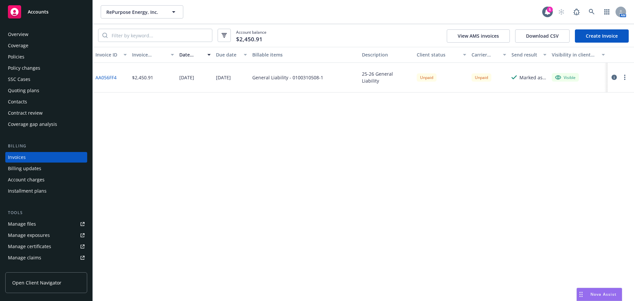
drag, startPoint x: 368, startPoint y: 189, endPoint x: 365, endPoint y: 186, distance: 4.5
click at [368, 189] on div "Invoice ID Invoice amount Date issued Due date Billable items Description Clien…" at bounding box center [363, 174] width 541 height 254
click at [35, 62] on div "Overview Coverage Policies Policy changes SSC Cases Quoting plans Contacts Cont…" at bounding box center [46, 79] width 82 height 100
click at [585, 11] on link at bounding box center [591, 11] width 13 height 13
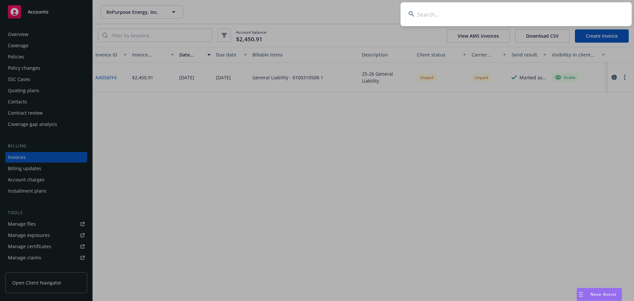
click at [588, 12] on input at bounding box center [515, 14] width 231 height 24
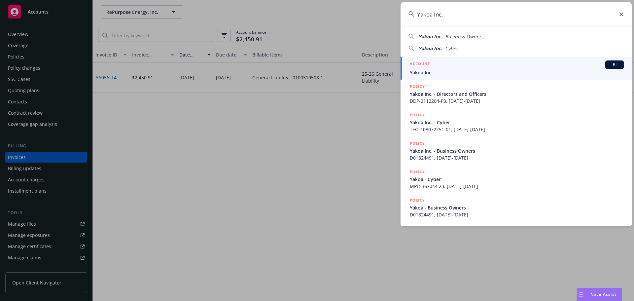
type input "Yakoa Inc."
click at [435, 73] on span "Yakoa Inc." at bounding box center [517, 72] width 214 height 7
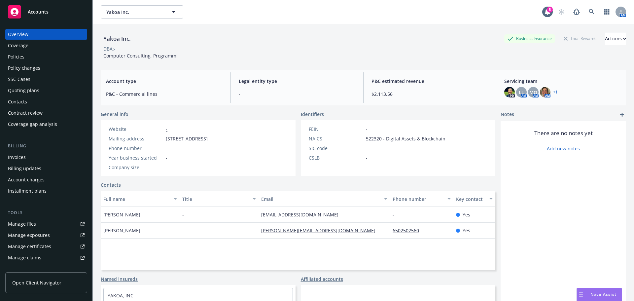
click at [39, 56] on div "Policies" at bounding box center [46, 56] width 77 height 11
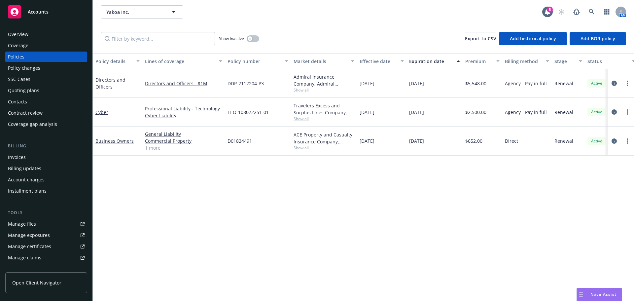
click at [30, 158] on div "Invoices" at bounding box center [46, 157] width 77 height 11
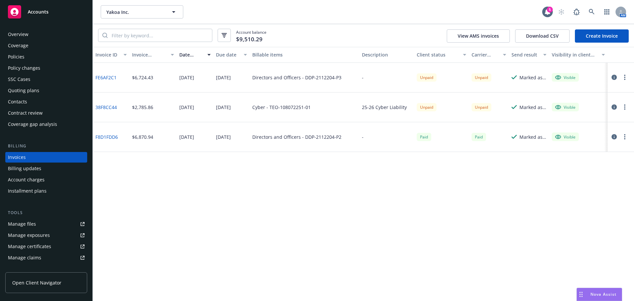
drag, startPoint x: 25, startPoint y: 148, endPoint x: 222, endPoint y: 194, distance: 202.3
click at [226, 192] on div "Invoice ID Invoice amount Date issued Due date Billable items Description Clien…" at bounding box center [363, 174] width 541 height 254
click at [591, 12] on icon at bounding box center [592, 12] width 6 height 6
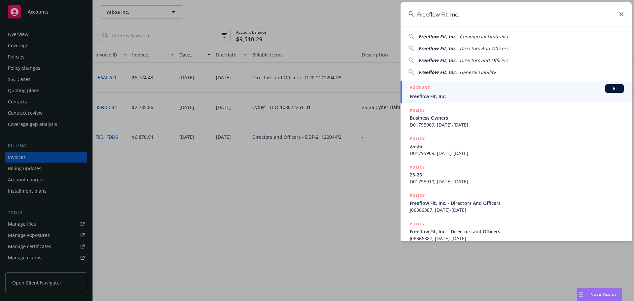
type input "Freeflow Fit, Inc."
click at [458, 90] on div "ACCOUNT BI" at bounding box center [517, 88] width 214 height 9
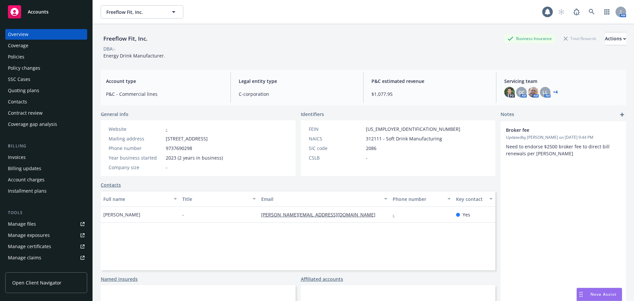
click at [24, 156] on div "Invoices" at bounding box center [17, 157] width 18 height 11
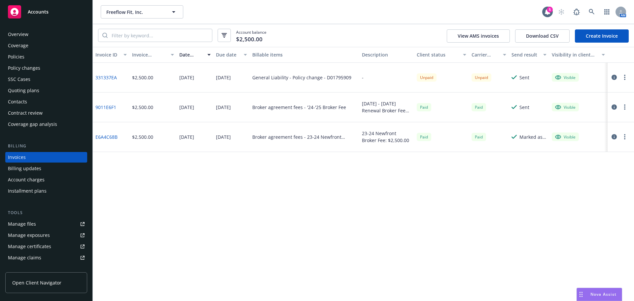
drag, startPoint x: 353, startPoint y: 134, endPoint x: 341, endPoint y: 194, distance: 60.9
click at [341, 194] on div "Invoice ID Invoice amount Date issued Due date Billable items Description Clien…" at bounding box center [363, 174] width 541 height 254
click at [589, 11] on icon at bounding box center [592, 12] width 6 height 6
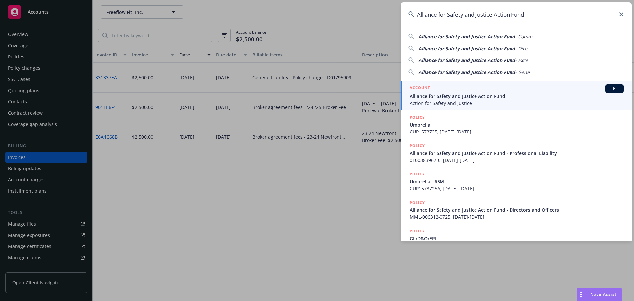
type input "Alliance for Safety and Justice Action Fund"
click at [434, 94] on span "Alliance for Safety and Justice Action Fund" at bounding box center [517, 96] width 214 height 7
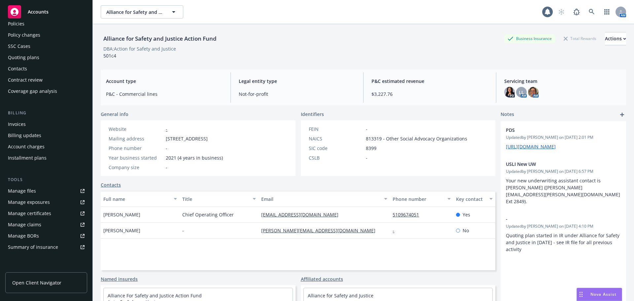
scroll to position [66, 0]
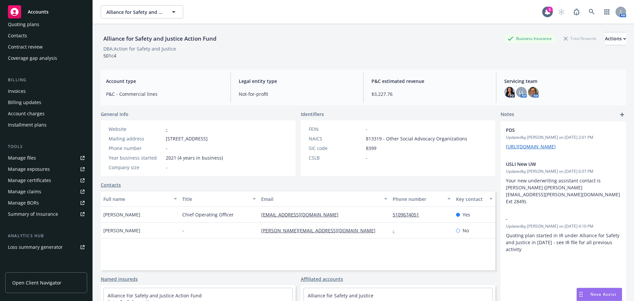
click at [19, 90] on div "Invoices" at bounding box center [17, 91] width 18 height 11
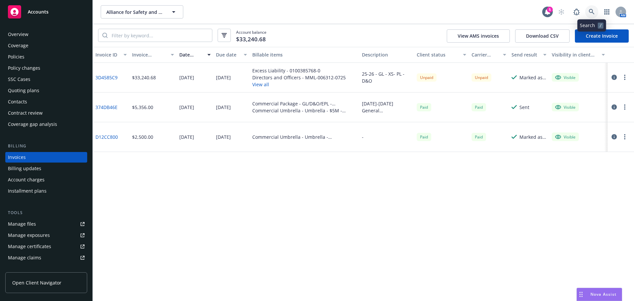
click at [588, 12] on link at bounding box center [591, 11] width 13 height 13
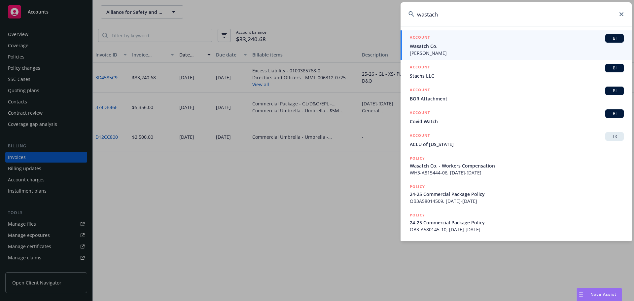
type input "wastach"
click at [428, 45] on span "Wasatch Co." at bounding box center [517, 46] width 214 height 7
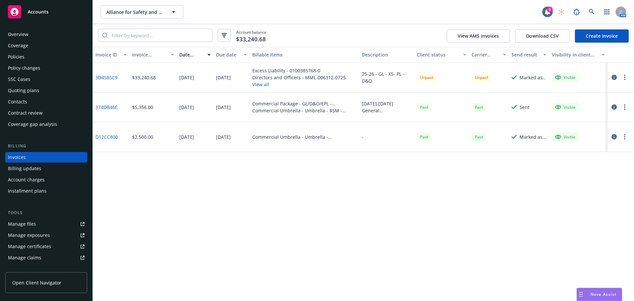
click at [28, 60] on div "Policies" at bounding box center [46, 56] width 77 height 11
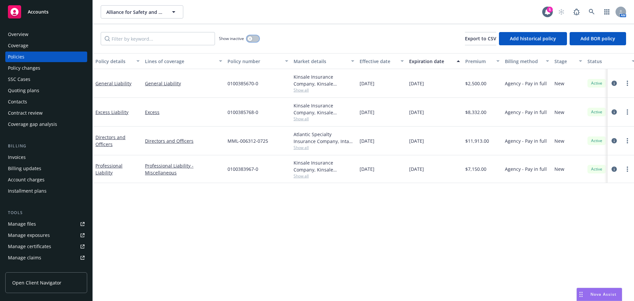
click at [255, 38] on button "button" at bounding box center [253, 38] width 13 height 7
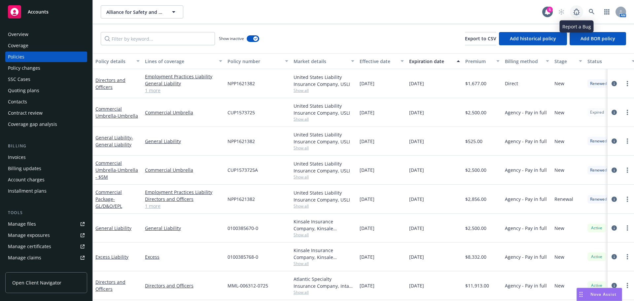
click at [582, 9] on link at bounding box center [576, 11] width 13 height 13
click at [593, 13] on icon at bounding box center [592, 12] width 6 height 6
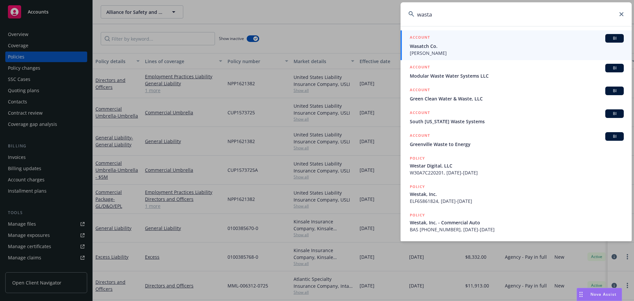
type input "wasta"
click at [446, 46] on span "Wasatch Co." at bounding box center [517, 46] width 214 height 7
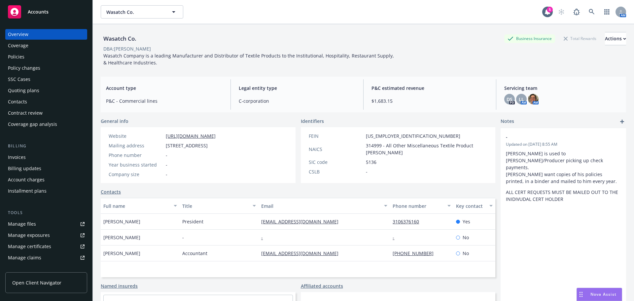
click at [26, 56] on div "Policies" at bounding box center [46, 56] width 77 height 11
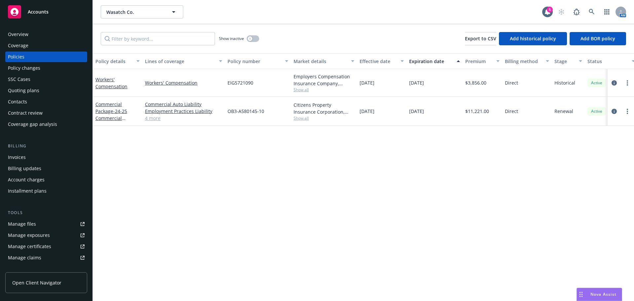
click at [34, 89] on div "Quoting plans" at bounding box center [23, 90] width 31 height 11
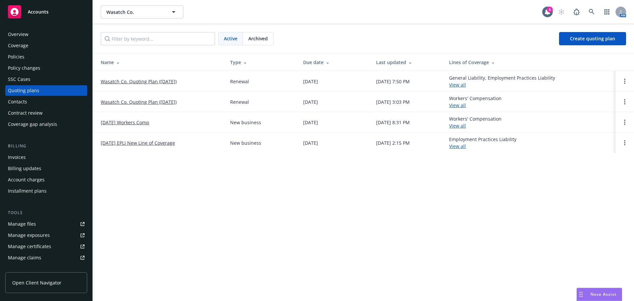
click at [255, 35] on span "Archived" at bounding box center [257, 38] width 19 height 7
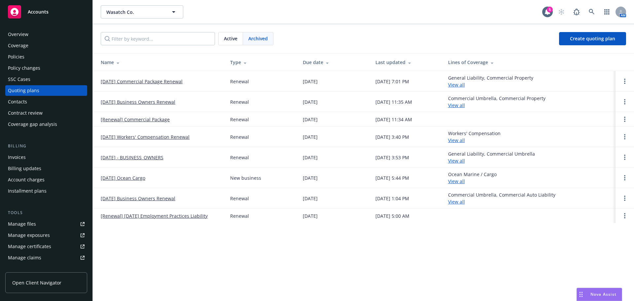
click at [235, 39] on span "Active" at bounding box center [231, 38] width 14 height 7
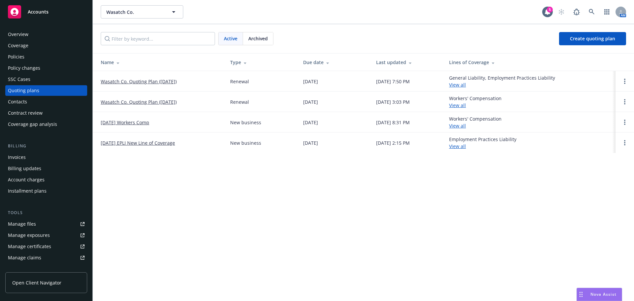
click at [14, 53] on div "Policies" at bounding box center [16, 56] width 17 height 11
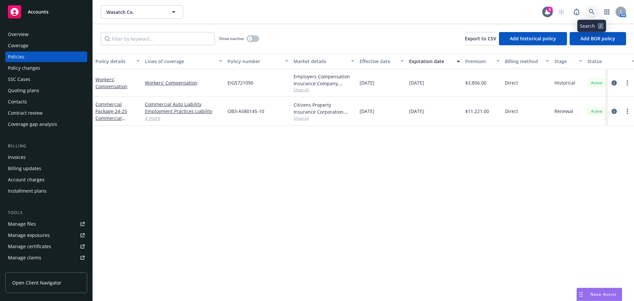
click at [590, 10] on icon at bounding box center [592, 12] width 6 height 6
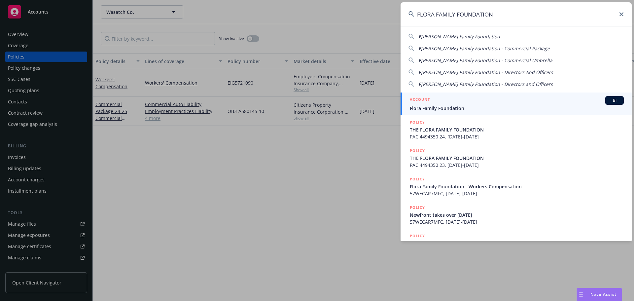
type input "FLORA FAMILY FOUNDATION"
click at [436, 105] on span "Flora Family Foundation" at bounding box center [517, 108] width 214 height 7
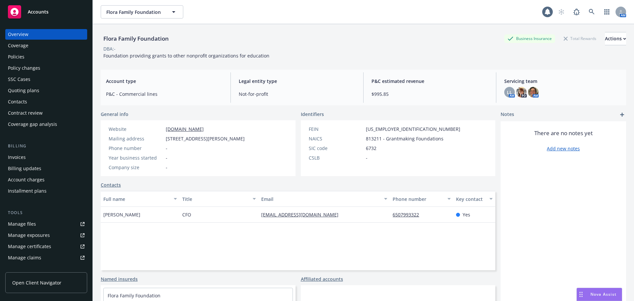
click at [21, 54] on div "Policies" at bounding box center [16, 56] width 17 height 11
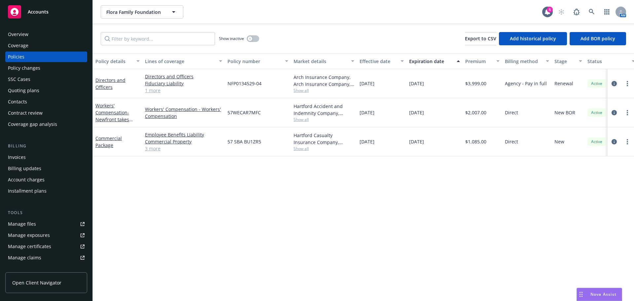
click at [613, 84] on icon "circleInformation" at bounding box center [613, 83] width 5 height 5
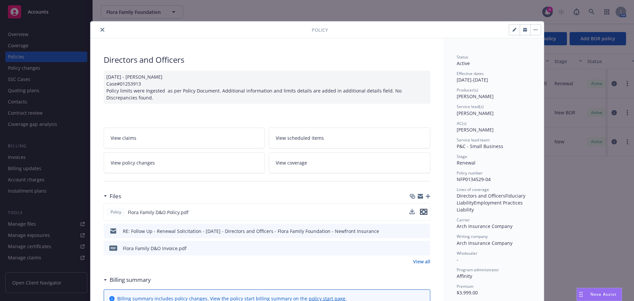
click at [421, 211] on icon "preview file" at bounding box center [424, 211] width 6 height 5
click at [100, 31] on icon "close" at bounding box center [102, 30] width 4 height 4
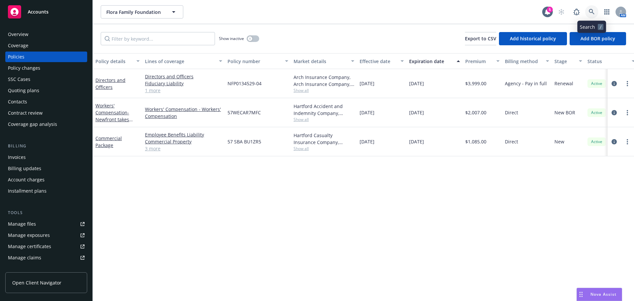
click at [592, 9] on icon at bounding box center [592, 12] width 6 height 6
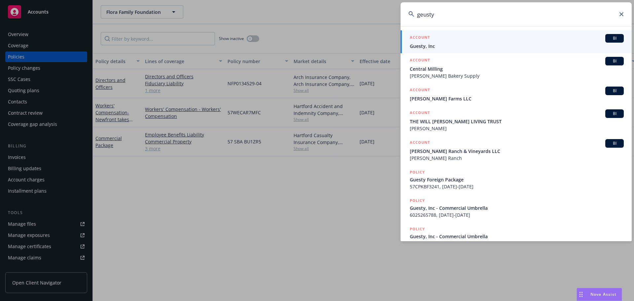
type input "geusty"
click at [444, 46] on span "Guesty, Inc" at bounding box center [517, 46] width 214 height 7
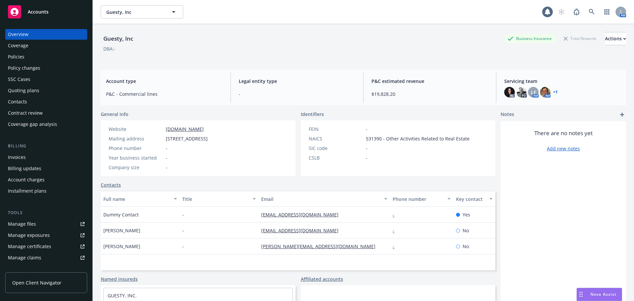
click at [17, 56] on div "Policies" at bounding box center [16, 56] width 17 height 11
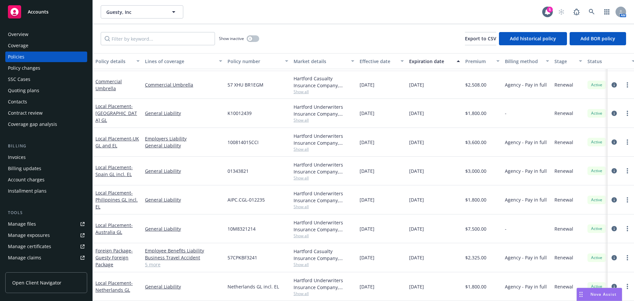
click at [25, 31] on div "Overview" at bounding box center [18, 34] width 20 height 11
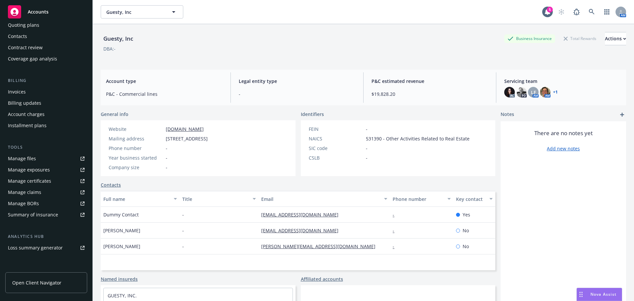
scroll to position [99, 0]
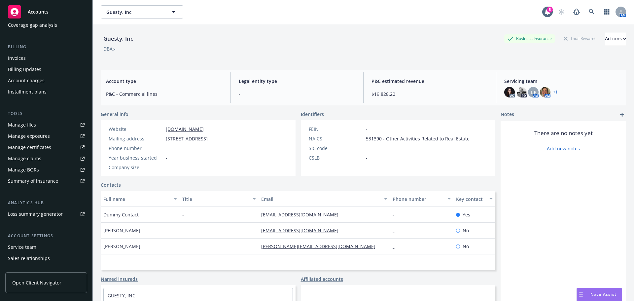
click at [32, 244] on div "Service team" at bounding box center [22, 247] width 28 height 11
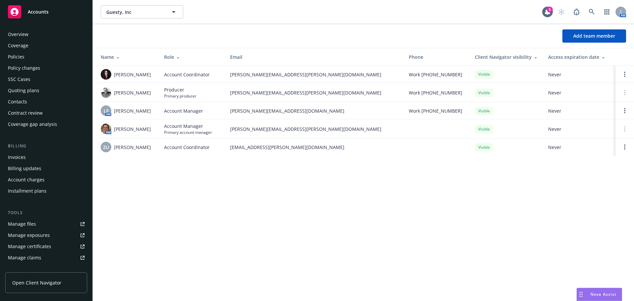
click at [19, 34] on div "Overview" at bounding box center [18, 34] width 20 height 11
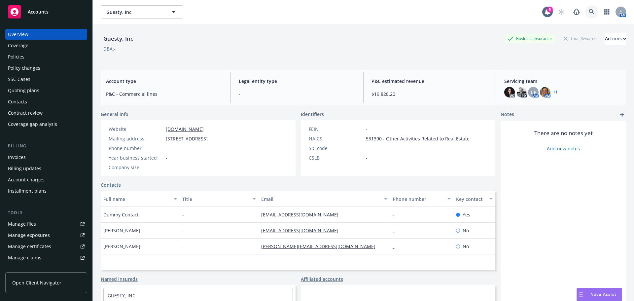
click at [589, 13] on icon at bounding box center [592, 12] width 6 height 6
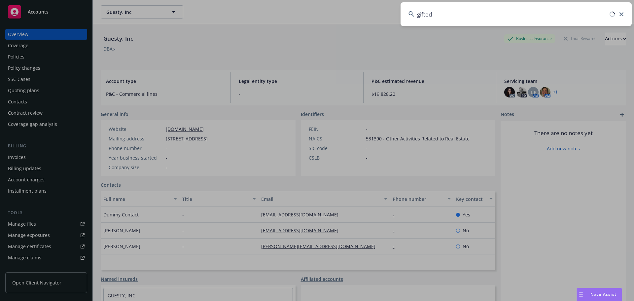
type input "gifted"
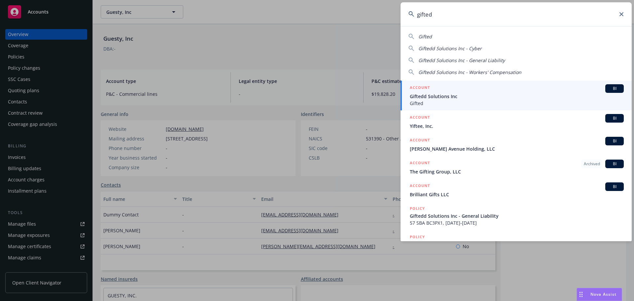
click at [438, 103] on span "Gifted" at bounding box center [517, 103] width 214 height 7
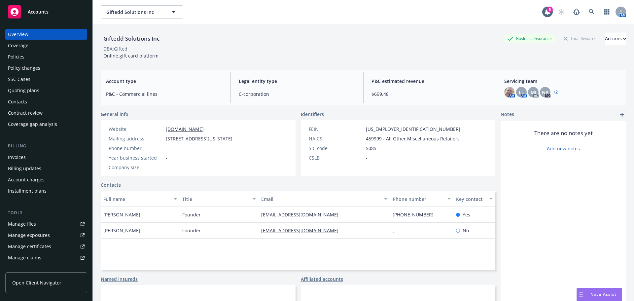
click at [21, 59] on div "Policies" at bounding box center [16, 56] width 17 height 11
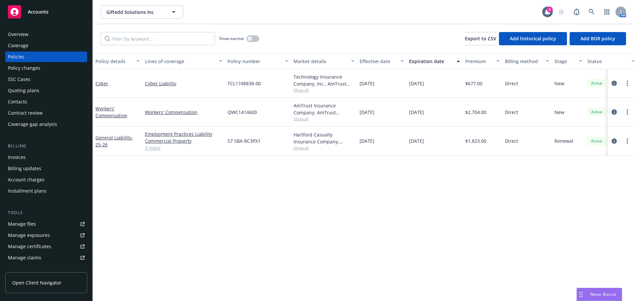
click at [149, 148] on link "3 more" at bounding box center [183, 147] width 77 height 7
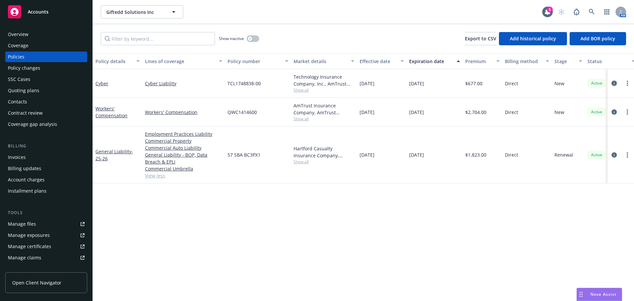
click at [615, 83] on icon "circleInformation" at bounding box center [613, 83] width 5 height 5
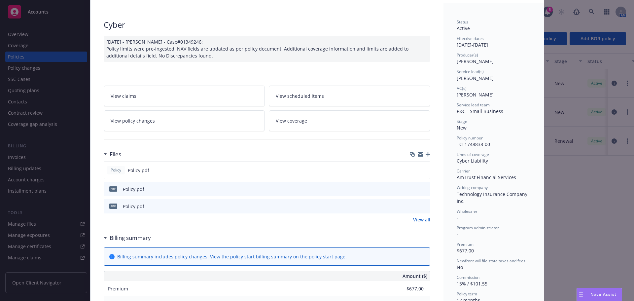
scroll to position [33, 0]
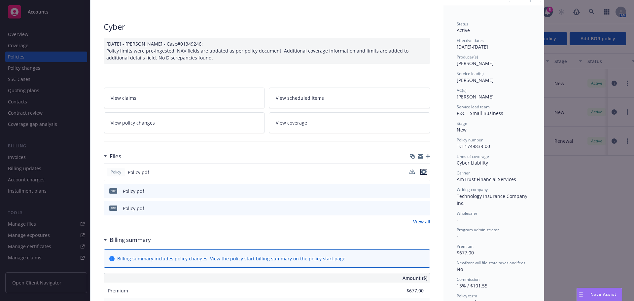
click at [421, 172] on icon "preview file" at bounding box center [424, 171] width 6 height 5
click at [19, 46] on div "Policy Cyber 11/21/2024 - Srilakshmi Netela - Case#01349246: Policy limits were…" at bounding box center [317, 150] width 634 height 301
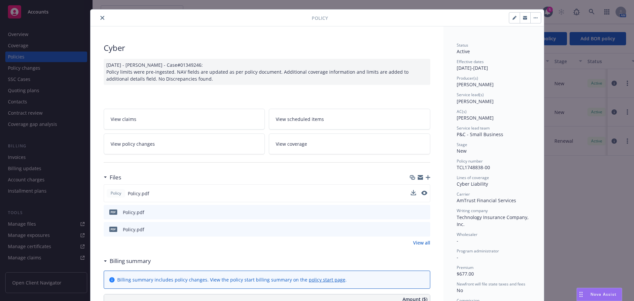
scroll to position [0, 0]
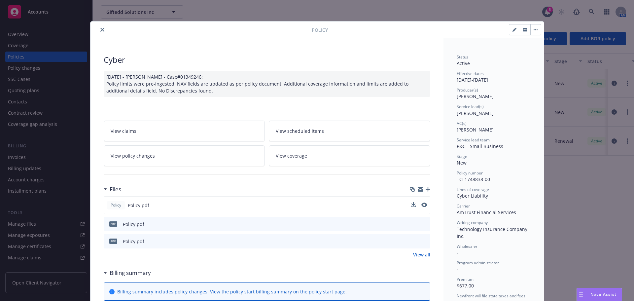
click at [100, 28] on icon "close" at bounding box center [102, 30] width 4 height 4
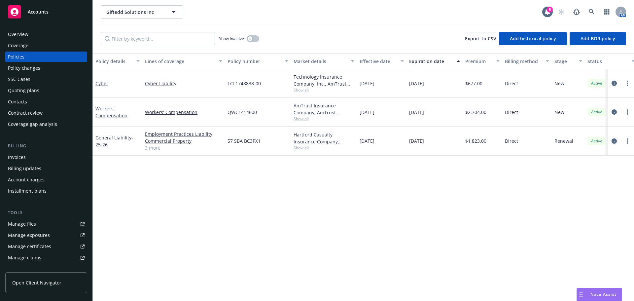
click at [613, 140] on icon "circleInformation" at bounding box center [613, 140] width 5 height 5
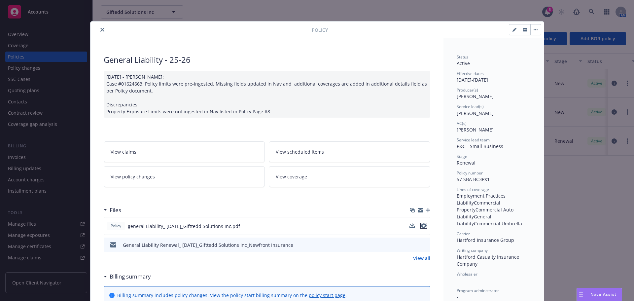
click at [423, 225] on icon "preview file" at bounding box center [424, 225] width 6 height 5
click at [102, 30] on button "close" at bounding box center [102, 30] width 8 height 8
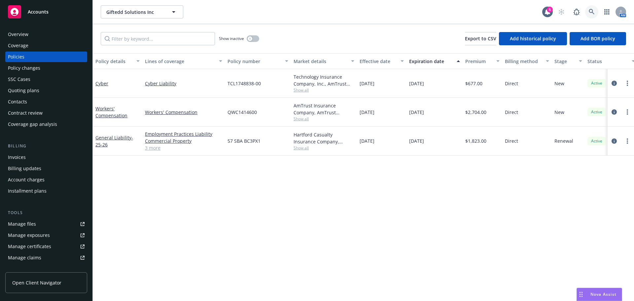
click at [591, 12] on icon at bounding box center [592, 12] width 6 height 6
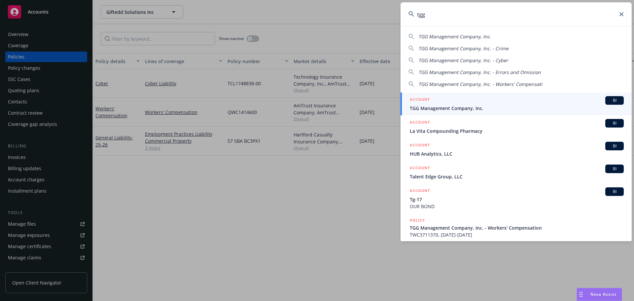
type input "tgg"
click at [443, 105] on span "TGG Management Company, Inc." at bounding box center [517, 108] width 214 height 7
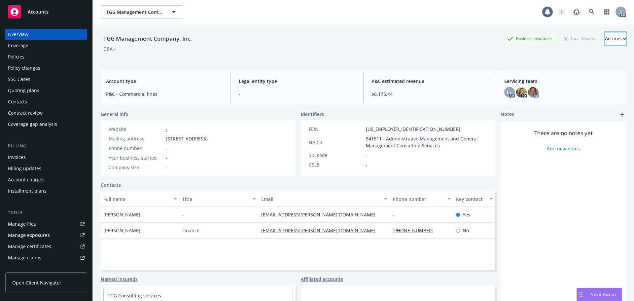
click at [605, 39] on div "Actions" at bounding box center [615, 38] width 21 height 13
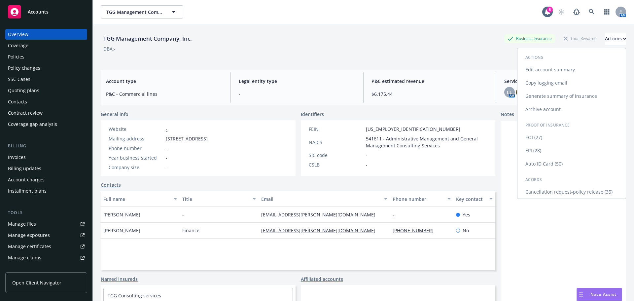
click at [558, 94] on link "Generate summary of insurance" at bounding box center [571, 95] width 108 height 13
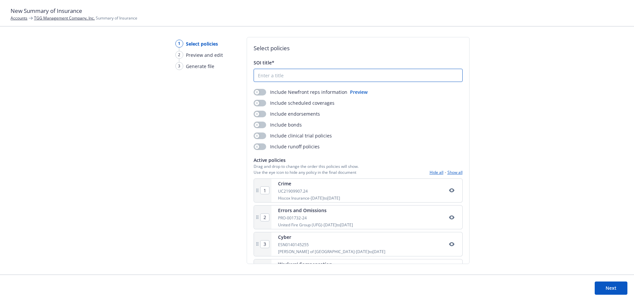
click at [271, 74] on input "SOI title*" at bounding box center [358, 75] width 208 height 13
type input "SOI- TGG Management"
click at [260, 91] on button "button" at bounding box center [260, 92] width 13 height 7
click at [260, 107] on div "Include Newfront reps information Preview Include scheduled coverages Include e…" at bounding box center [358, 118] width 209 height 61
click at [260, 100] on button "button" at bounding box center [260, 103] width 13 height 7
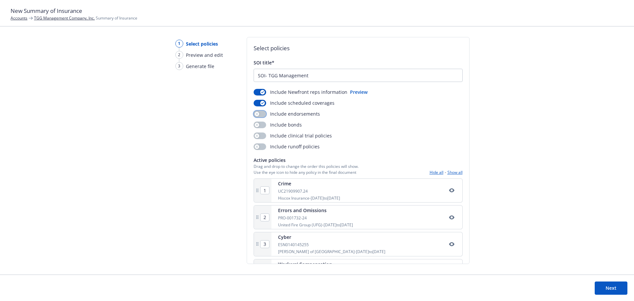
click at [262, 111] on button "button" at bounding box center [260, 114] width 13 height 7
click at [260, 123] on button "button" at bounding box center [260, 124] width 13 height 7
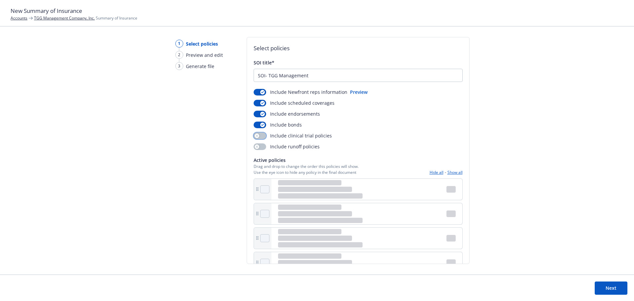
click at [261, 136] on button "button" at bounding box center [260, 135] width 13 height 7
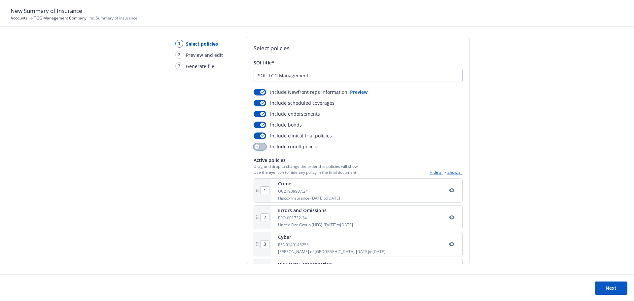
click at [264, 146] on button "button" at bounding box center [260, 146] width 13 height 7
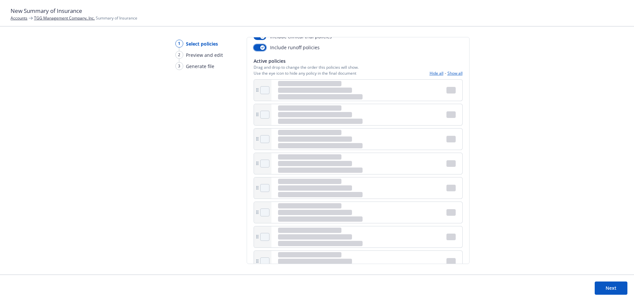
scroll to position [26, 0]
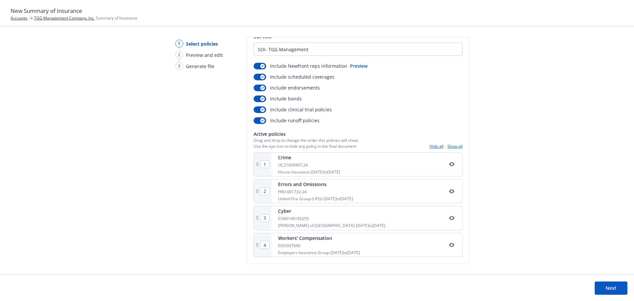
click at [607, 290] on button "Next" at bounding box center [610, 287] width 33 height 13
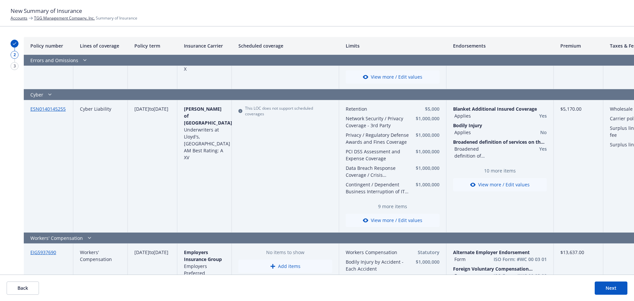
scroll to position [167, 0]
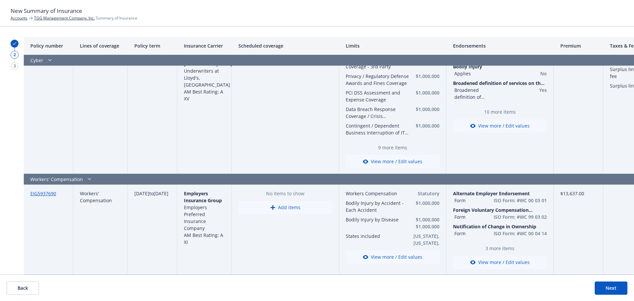
click at [617, 287] on button "Next" at bounding box center [610, 287] width 33 height 13
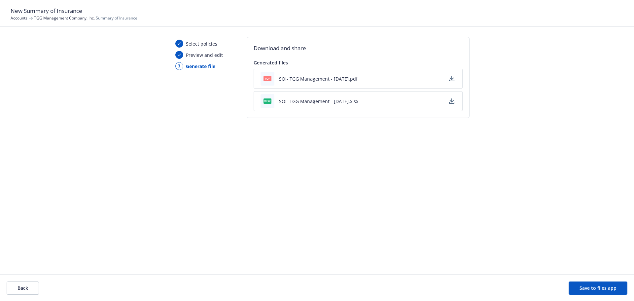
click at [447, 77] on div "pdf SOI- TGG Management - 08/11/2025.pdf" at bounding box center [358, 79] width 209 height 20
click at [449, 77] on icon "button" at bounding box center [451, 78] width 5 height 5
click at [52, 20] on link "TGG Management Company, Inc." at bounding box center [64, 18] width 61 height 6
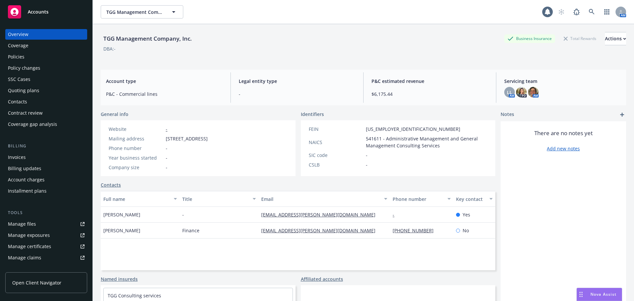
click at [39, 58] on div "Policies" at bounding box center [46, 56] width 77 height 11
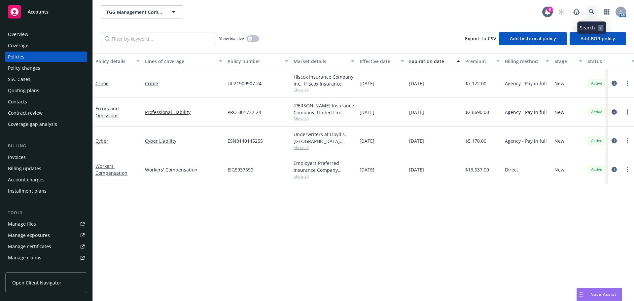
click at [591, 10] on icon at bounding box center [592, 12] width 6 height 6
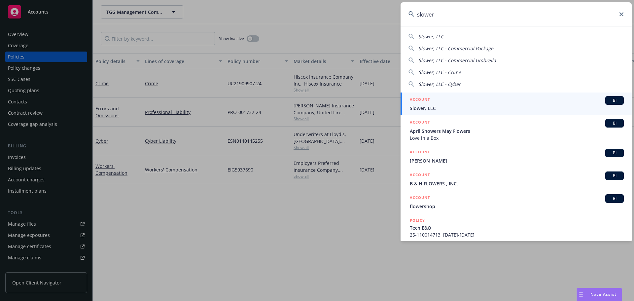
type input "slower"
click at [428, 100] on h5 "ACCOUNT" at bounding box center [420, 100] width 20 height 8
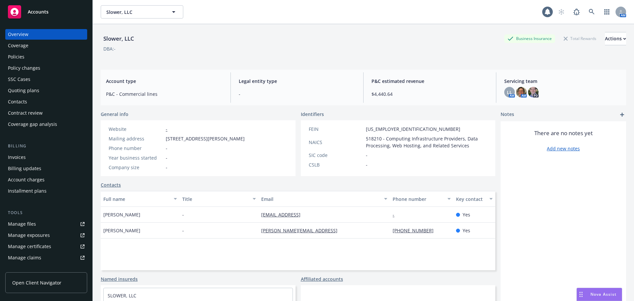
click at [27, 158] on div "Invoices" at bounding box center [46, 157] width 77 height 11
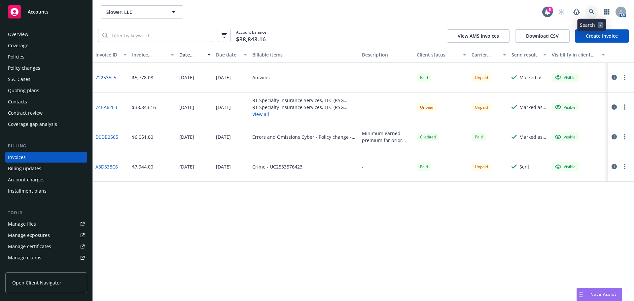
click at [591, 11] on icon at bounding box center [592, 12] width 6 height 6
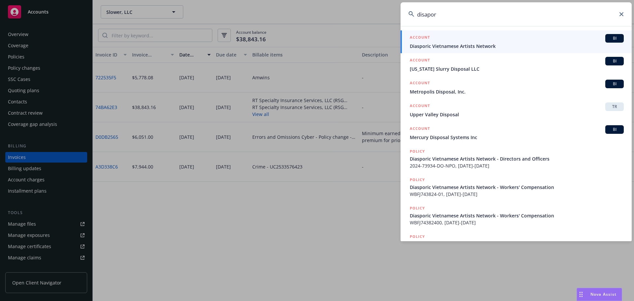
type input "disapor"
click at [459, 42] on div "ACCOUNT BI" at bounding box center [517, 38] width 214 height 9
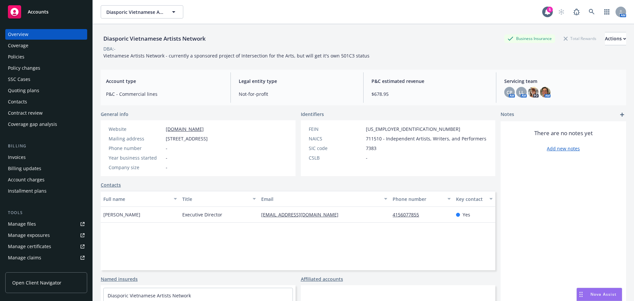
click at [27, 60] on div "Policies" at bounding box center [46, 56] width 77 height 11
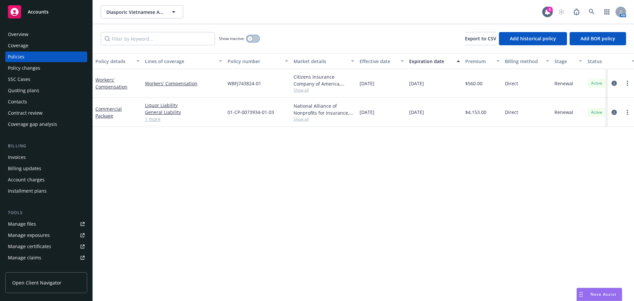
click at [253, 36] on button "button" at bounding box center [253, 38] width 13 height 7
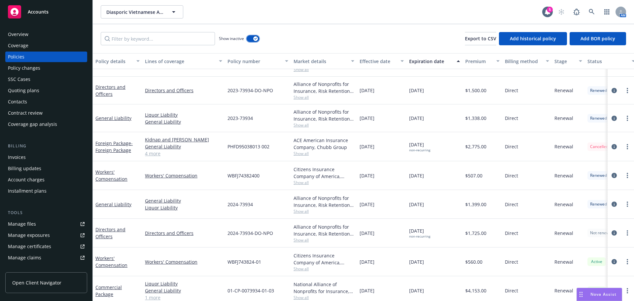
scroll to position [135, 0]
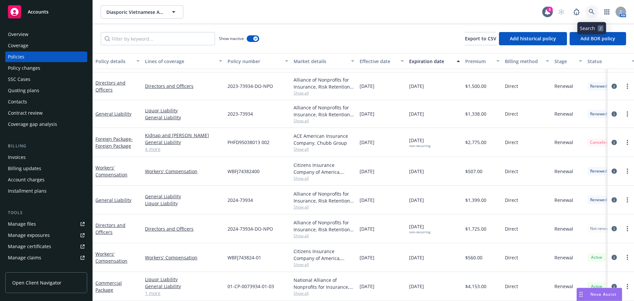
click at [592, 10] on icon at bounding box center [592, 12] width 6 height 6
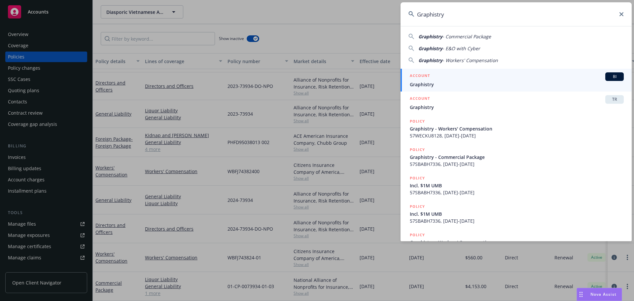
type input "Graphistry"
click at [436, 81] on div "ACCOUNT BI" at bounding box center [517, 76] width 214 height 9
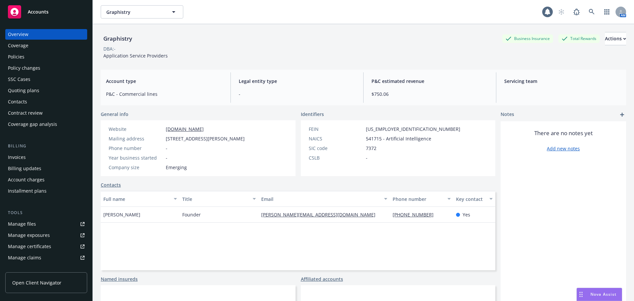
click at [21, 55] on div "Policies" at bounding box center [16, 56] width 17 height 11
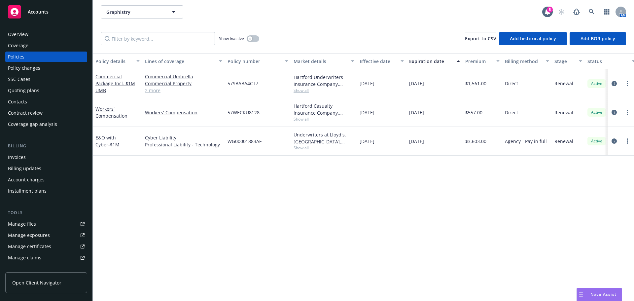
click at [25, 149] on div "Billing" at bounding box center [46, 146] width 82 height 7
click at [16, 160] on div "Invoices" at bounding box center [17, 157] width 18 height 11
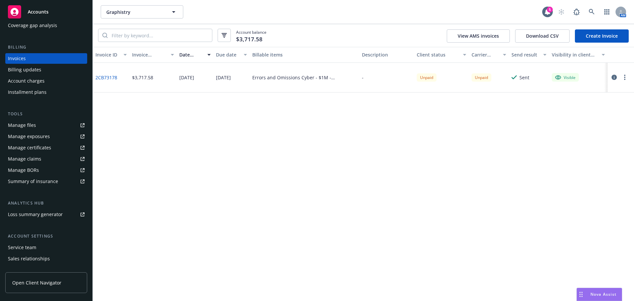
scroll to position [99, 0]
click at [23, 248] on div "Service team" at bounding box center [22, 247] width 28 height 11
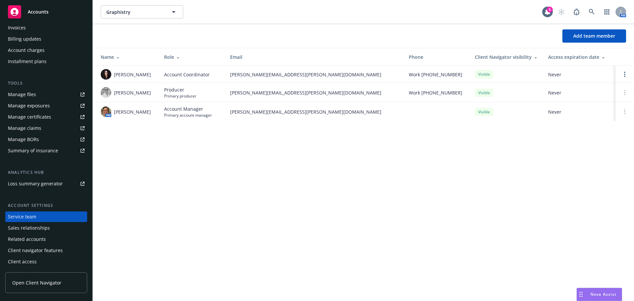
scroll to position [96, 0]
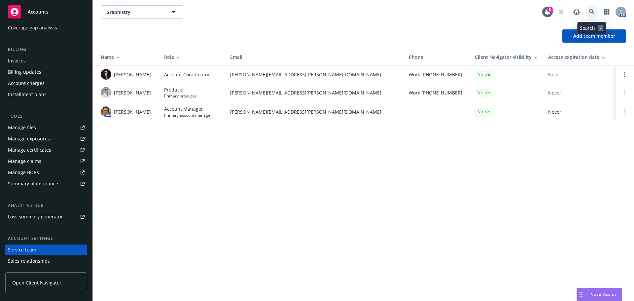
click at [593, 9] on icon at bounding box center [592, 12] width 6 height 6
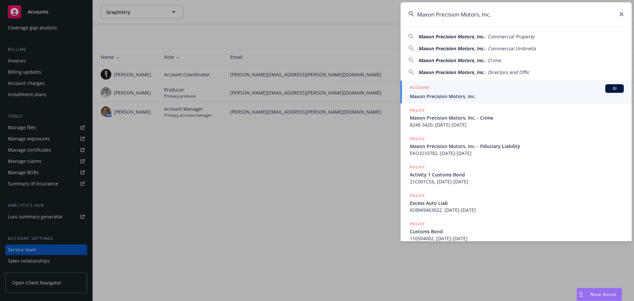
type input "Maxon Precision Motors, Inc."
click at [458, 92] on div "ACCOUNT BI" at bounding box center [517, 88] width 214 height 9
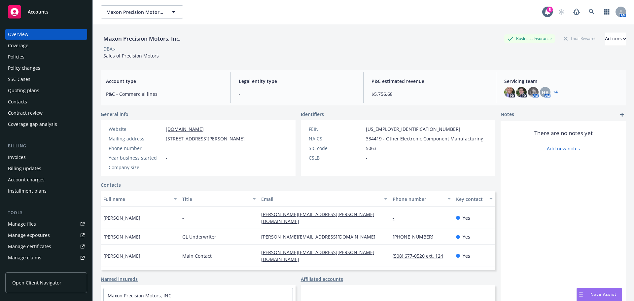
click at [30, 153] on div "Invoices" at bounding box center [46, 157] width 77 height 11
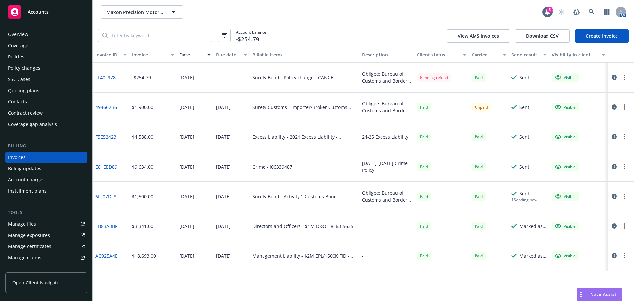
click at [46, 224] on link "Manage files" at bounding box center [46, 224] width 82 height 11
click at [12, 57] on div "Policies" at bounding box center [16, 56] width 17 height 11
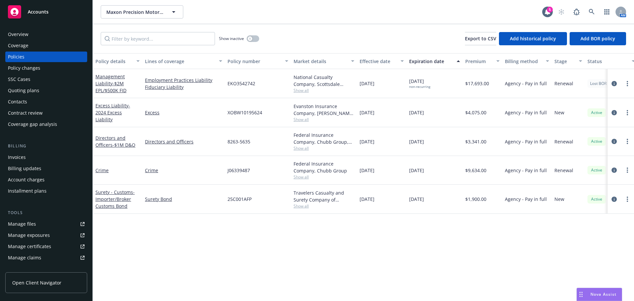
click at [304, 177] on span "Show all" at bounding box center [323, 177] width 61 height 6
click at [303, 146] on span "Show all" at bounding box center [323, 148] width 61 height 6
click at [305, 117] on span "Show all" at bounding box center [323, 120] width 61 height 6
click at [275, 116] on div "XOBW10195624" at bounding box center [258, 112] width 66 height 29
click at [593, 13] on icon at bounding box center [592, 12] width 6 height 6
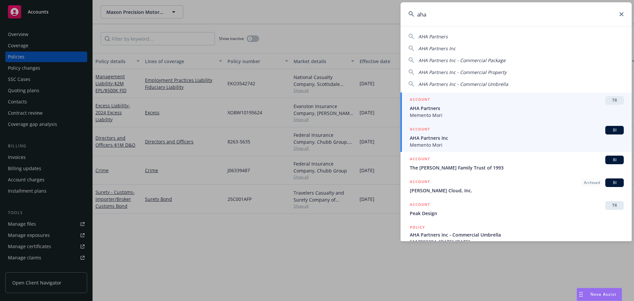
type input "aha"
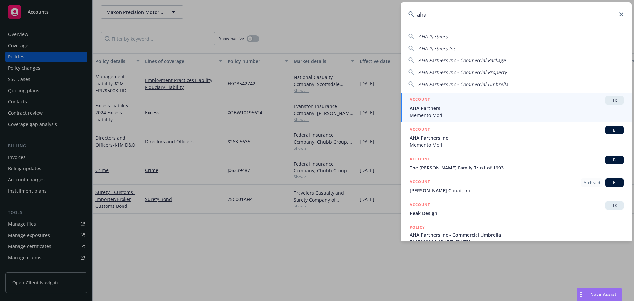
click at [435, 130] on div "ACCOUNT BI" at bounding box center [517, 130] width 214 height 9
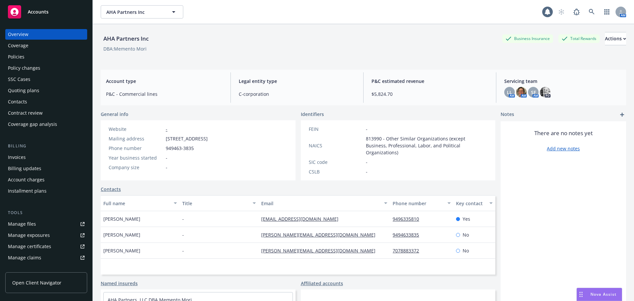
click at [22, 59] on div "Policies" at bounding box center [16, 56] width 17 height 11
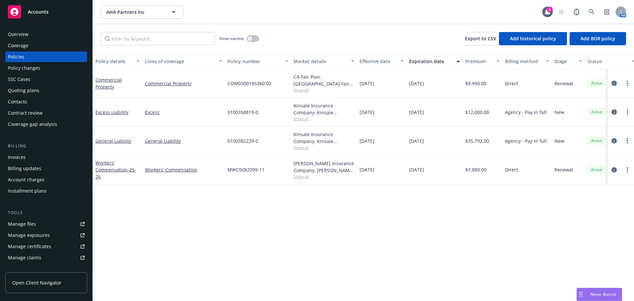
click at [627, 140] on icon "more" at bounding box center [626, 140] width 1 height 5
drag, startPoint x: 589, startPoint y: 233, endPoint x: 603, endPoint y: 233, distance: 13.9
click at [589, 233] on link "Copy logging email" at bounding box center [592, 233] width 78 height 13
click at [586, 9] on link at bounding box center [591, 11] width 13 height 13
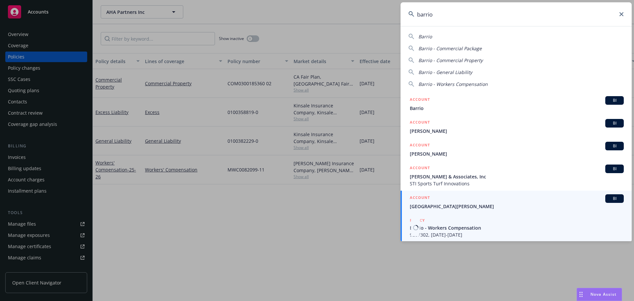
scroll to position [1, 0]
type input "barrio"
click at [458, 204] on span "Barrio Logan College Institute" at bounding box center [517, 205] width 214 height 7
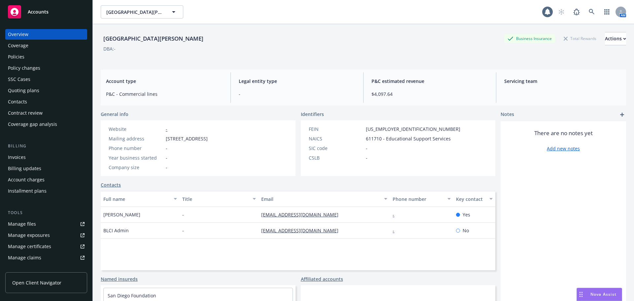
click at [17, 55] on div "Policies" at bounding box center [16, 56] width 17 height 11
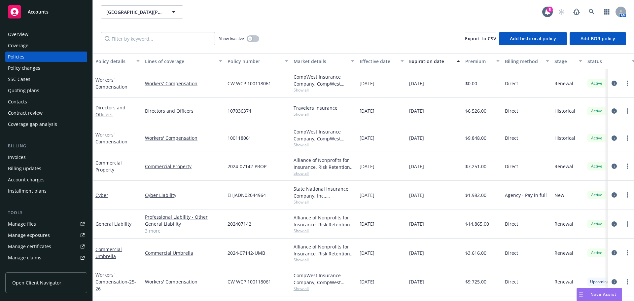
scroll to position [0, 0]
drag, startPoint x: 224, startPoint y: 172, endPoint x: 284, endPoint y: 233, distance: 85.2
click at [284, 233] on div "202407142" at bounding box center [258, 223] width 66 height 29
drag, startPoint x: 517, startPoint y: 220, endPoint x: 229, endPoint y: 223, distance: 287.2
click at [225, 220] on div "General Liability Professional Liability - Other General Liability Commercial A…" at bounding box center [411, 223] width 637 height 29
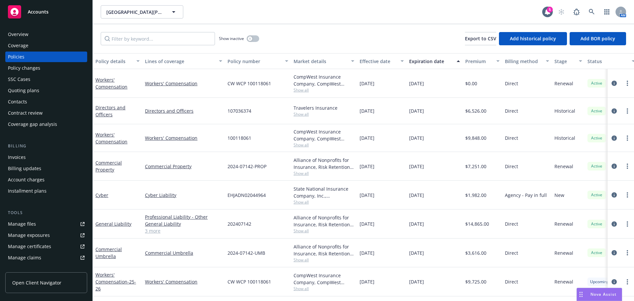
click at [153, 229] on link "3 more" at bounding box center [183, 230] width 77 height 7
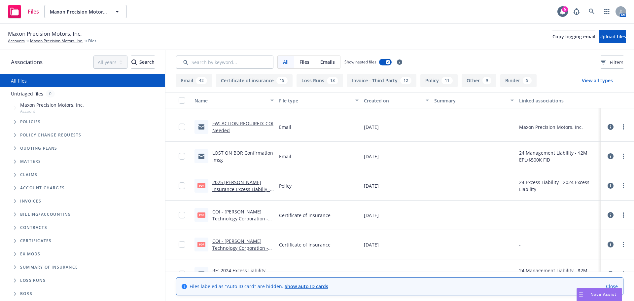
scroll to position [693, 0]
click at [248, 183] on link "2025 [PERSON_NAME] Insurance Excess Liabiliy - Policy.pdf" at bounding box center [241, 190] width 58 height 20
